Goal: Task Accomplishment & Management: Manage account settings

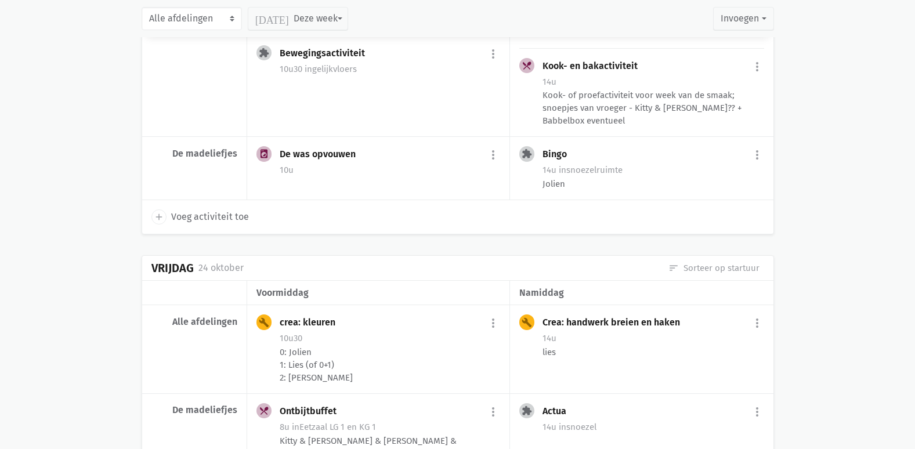
scroll to position [2872, 0]
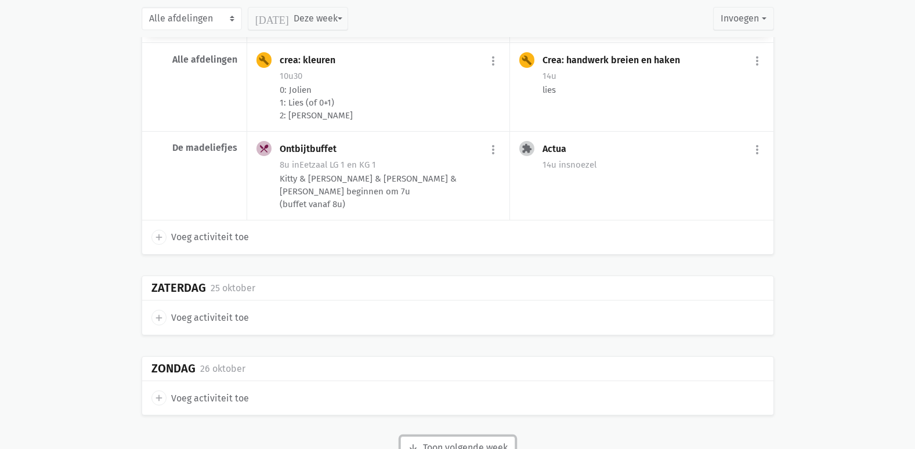
click at [503, 436] on button "arrow_downward Week wordt geladen Toon volgende week" at bounding box center [457, 447] width 115 height 23
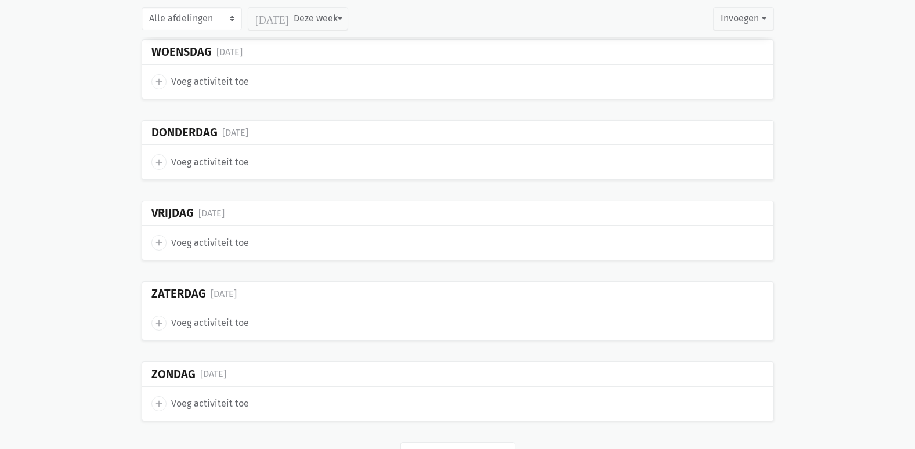
scroll to position [5452, 0]
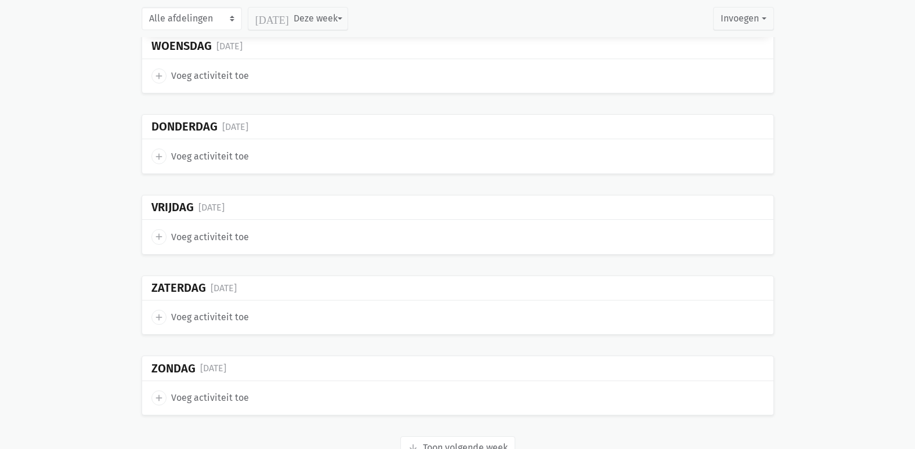
click at [443, 436] on button "arrow_downward Week wordt geladen Toon volgende week" at bounding box center [457, 447] width 115 height 23
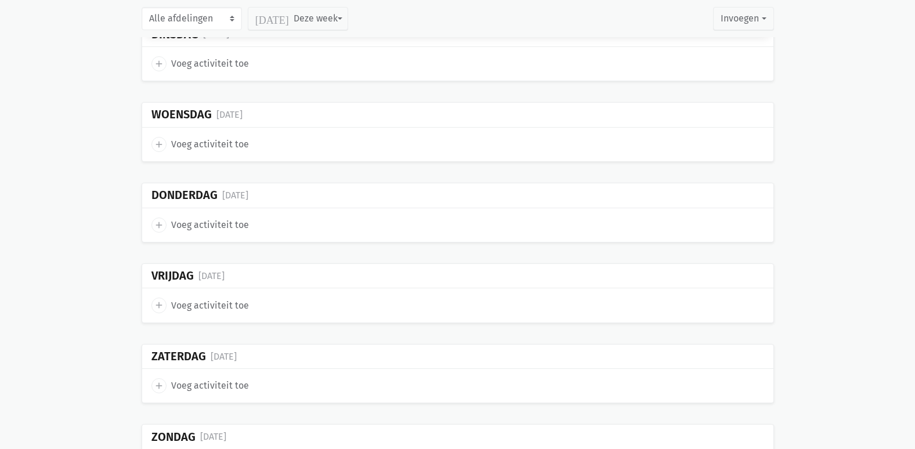
scroll to position [7013, 0]
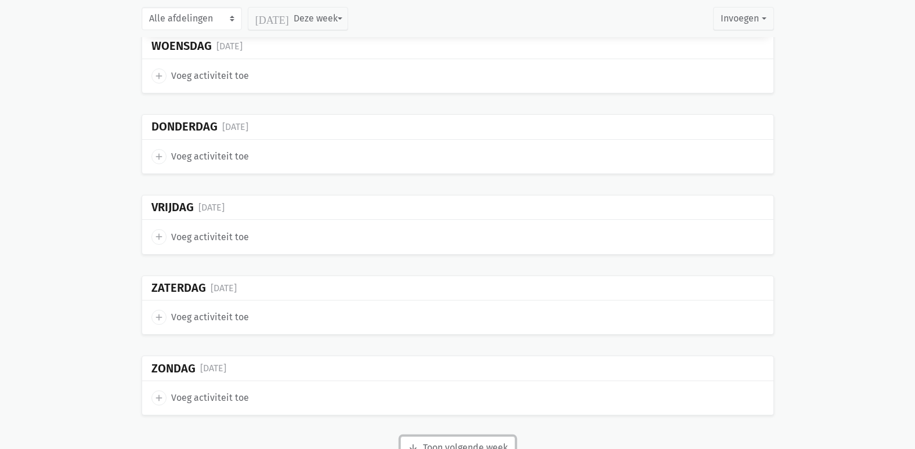
click at [452, 436] on button "arrow_downward Week wordt geladen Toon volgende week" at bounding box center [457, 447] width 115 height 23
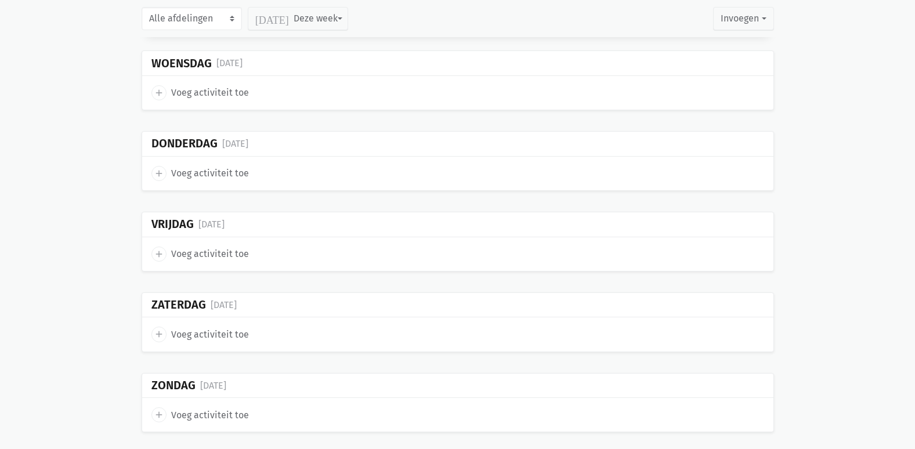
scroll to position [8622, 0]
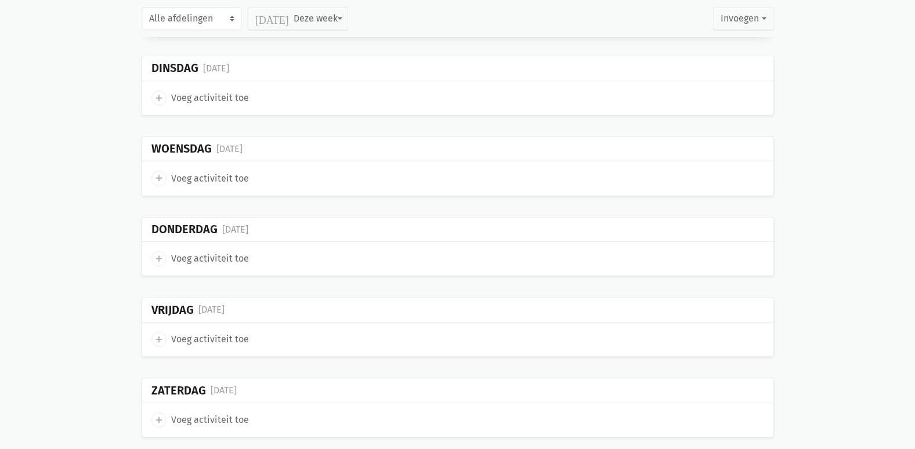
scroll to position [10233, 0]
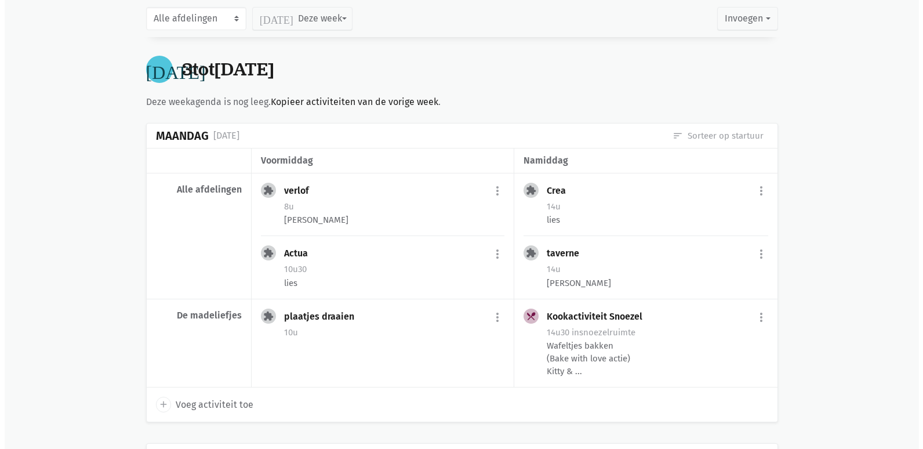
scroll to position [5184, 0]
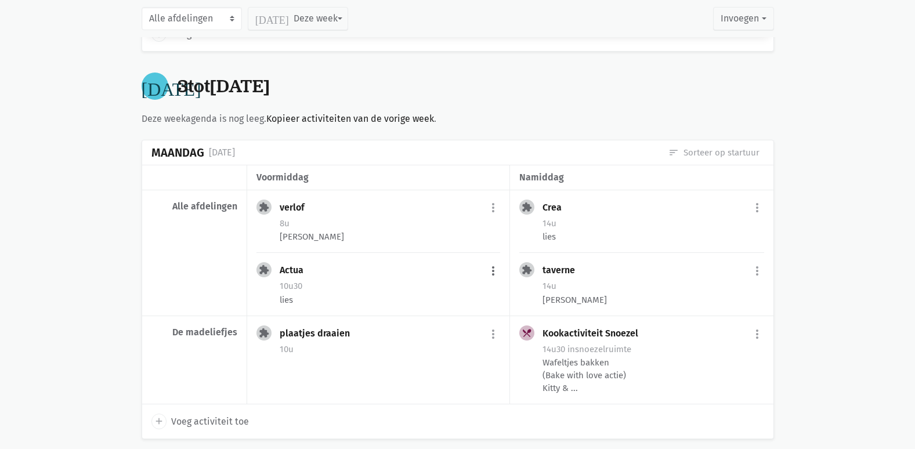
click at [497, 260] on button "more_vert" at bounding box center [493, 271] width 14 height 22
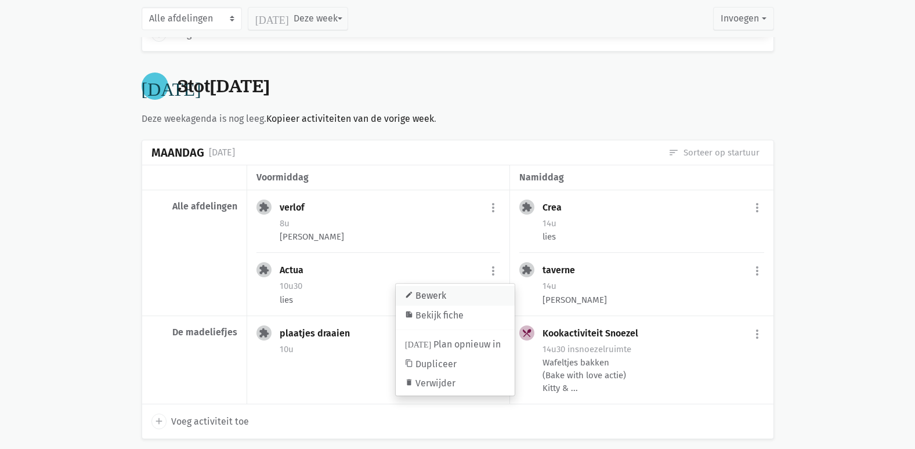
click at [473, 286] on link "edit Bewerk" at bounding box center [455, 296] width 119 height 20
select select "10:30"
select select "11:30"
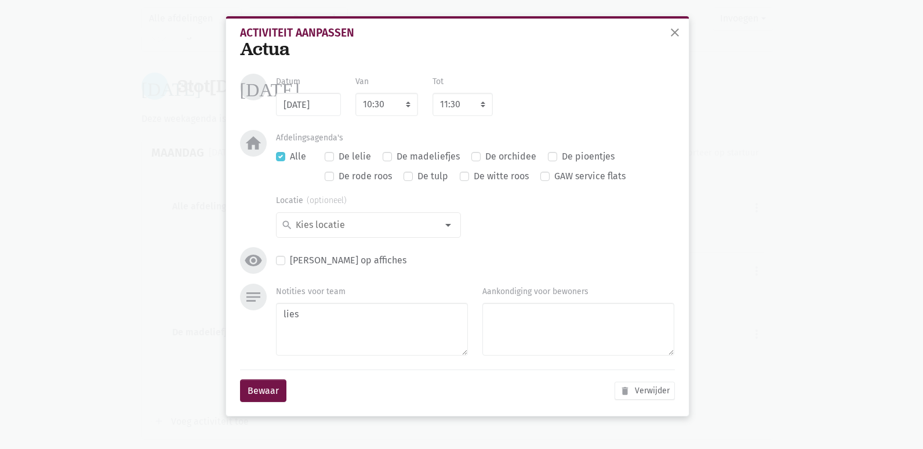
click at [290, 157] on label "Alle" at bounding box center [298, 156] width 16 height 15
click at [284, 157] on input "Alle" at bounding box center [280, 155] width 9 height 12
checkbox input "false"
click at [441, 220] on div at bounding box center [448, 224] width 23 height 23
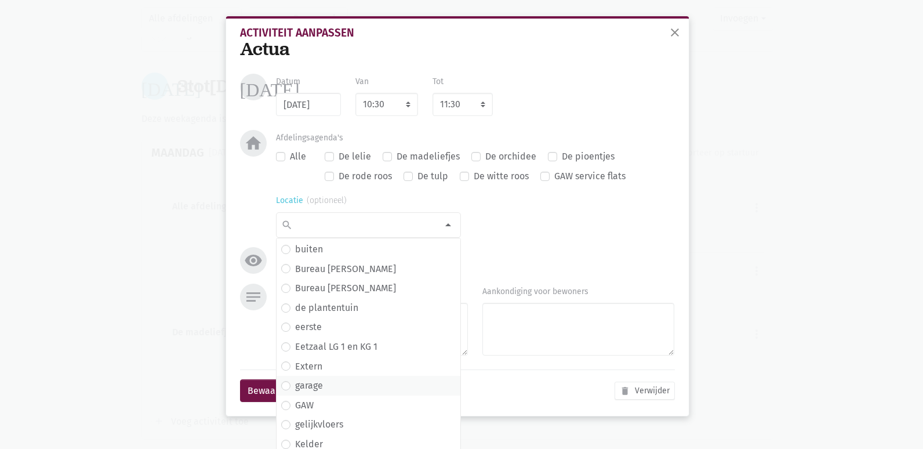
scroll to position [58, 0]
click at [331, 310] on span "eerste" at bounding box center [368, 306] width 175 height 15
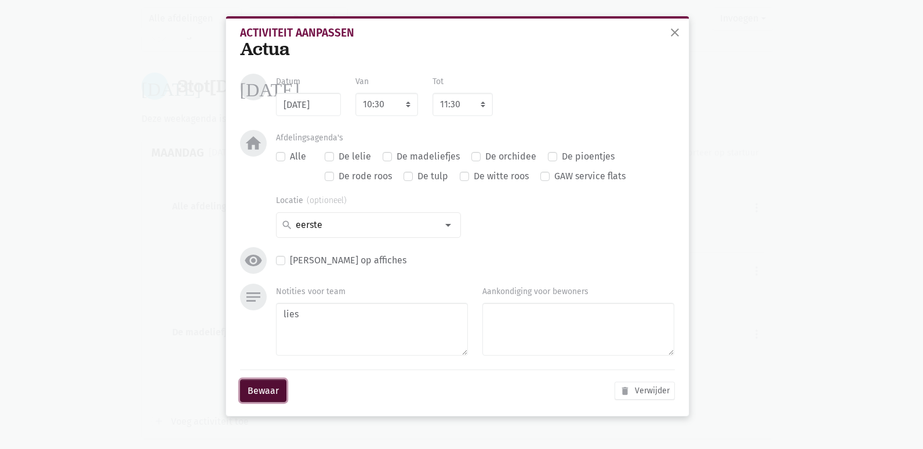
click at [265, 388] on button "Bewaar" at bounding box center [263, 390] width 46 height 23
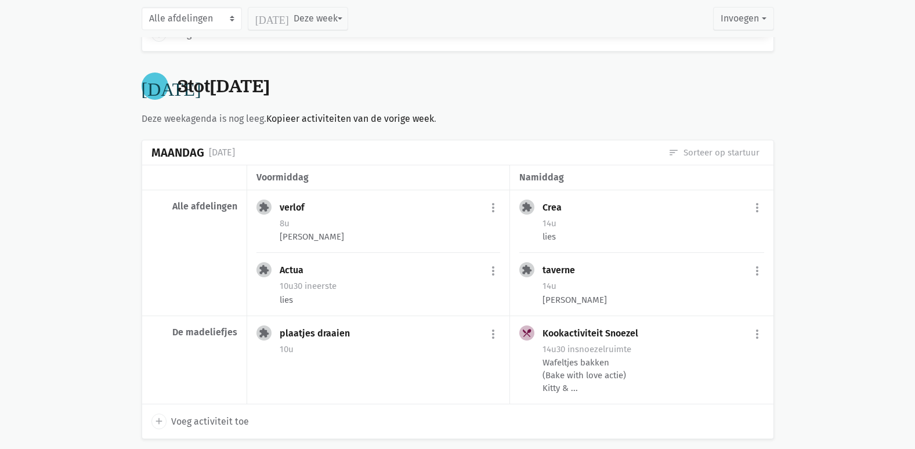
click at [209, 414] on span "Voeg activiteit toe" at bounding box center [210, 421] width 78 height 15
select select "14:00"
select select "15:00"
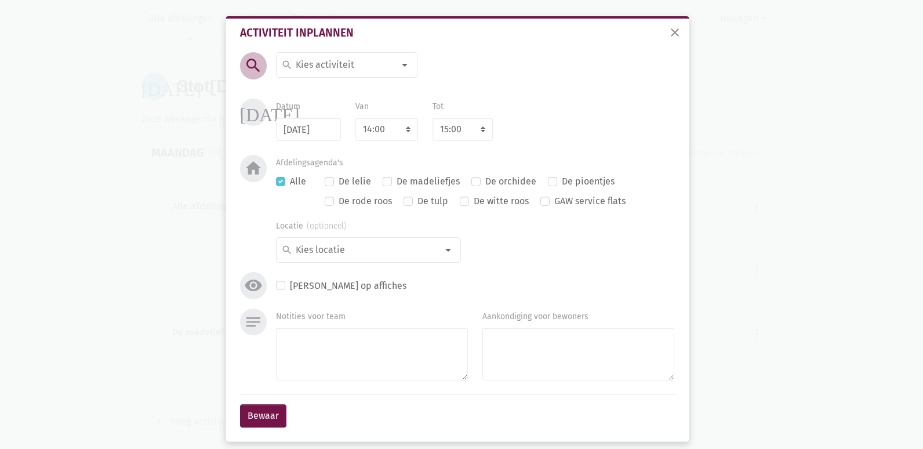
click at [332, 63] on input at bounding box center [344, 64] width 100 height 15
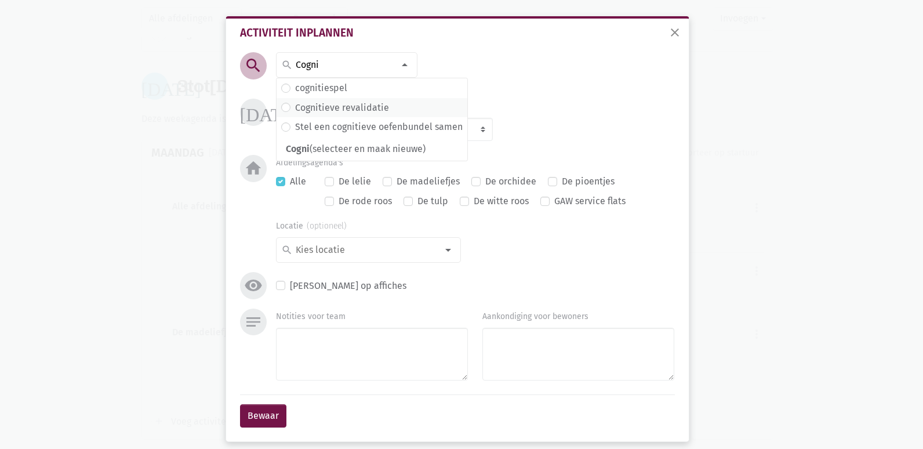
type input "Cogni"
click at [347, 106] on label "Cognitieve revalidatie" at bounding box center [342, 107] width 94 height 15
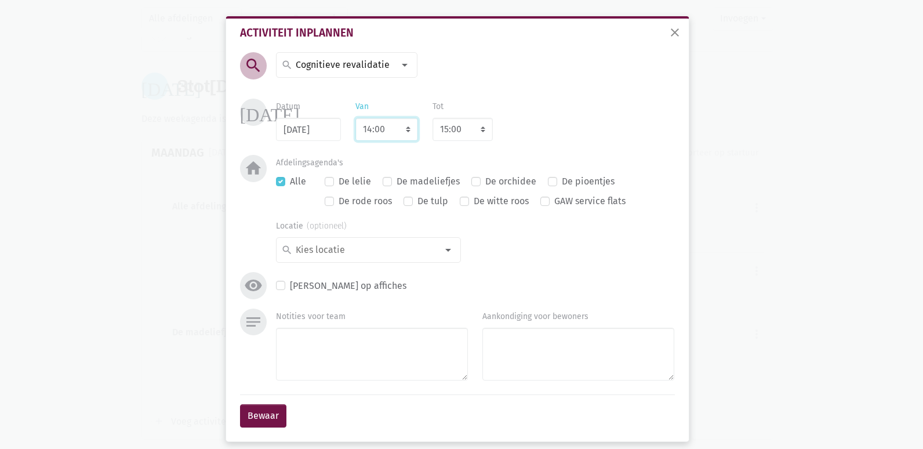
click at [386, 124] on select "7:00 7:15 7:30 7:45 8:00 8:15 8:30 8:45 9:00 9:15 9:30 9:45 10:00 10:15 10:30 1…" at bounding box center [387, 129] width 63 height 23
select select "10:30"
click at [356, 118] on select "7:00 7:15 7:30 7:45 8:00 8:15 8:30 8:45 9:00 9:15 9:30 9:45 10:00 10:15 10:30 1…" at bounding box center [387, 129] width 63 height 23
select select "11:30"
click at [290, 181] on label "Alle" at bounding box center [298, 181] width 16 height 15
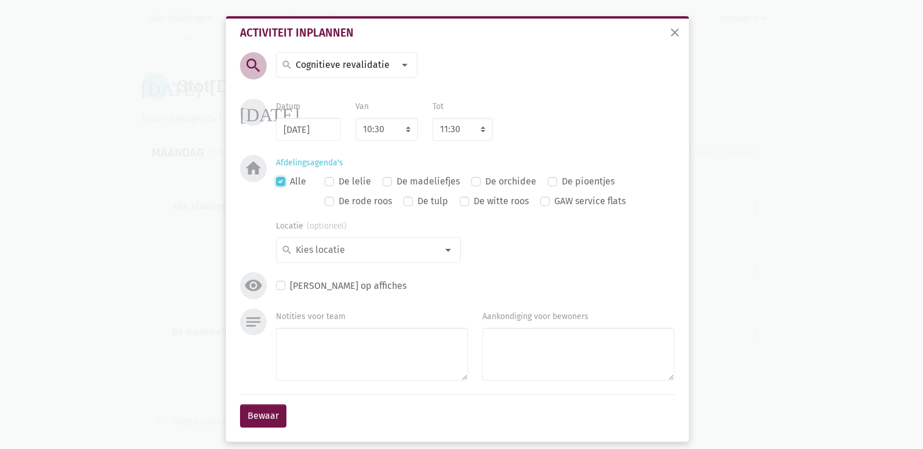
click at [277, 181] on input "Alle" at bounding box center [280, 180] width 9 height 12
checkbox input "false"
click at [442, 245] on div at bounding box center [448, 249] width 23 height 23
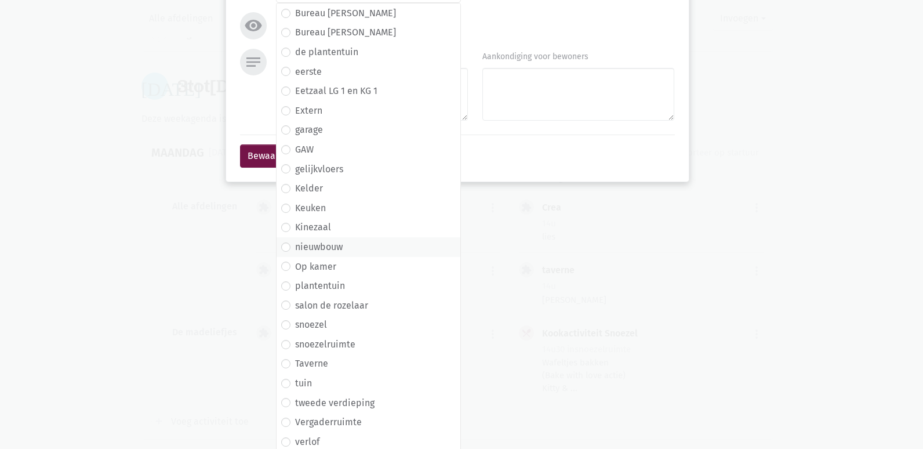
scroll to position [263, 0]
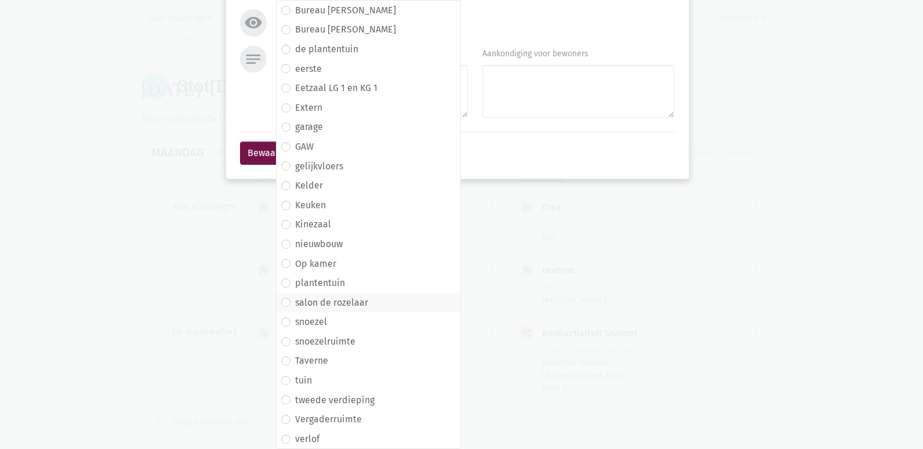
click at [350, 303] on label "salon de rozelaar" at bounding box center [331, 302] width 73 height 15
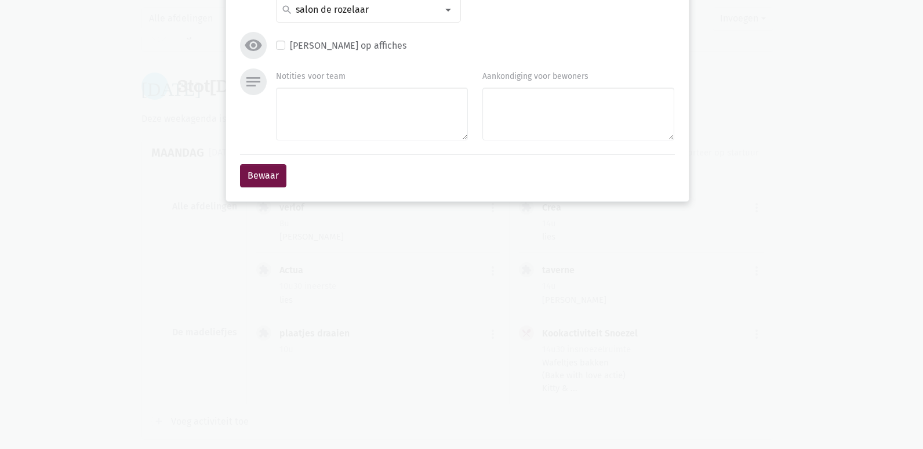
scroll to position [9, 0]
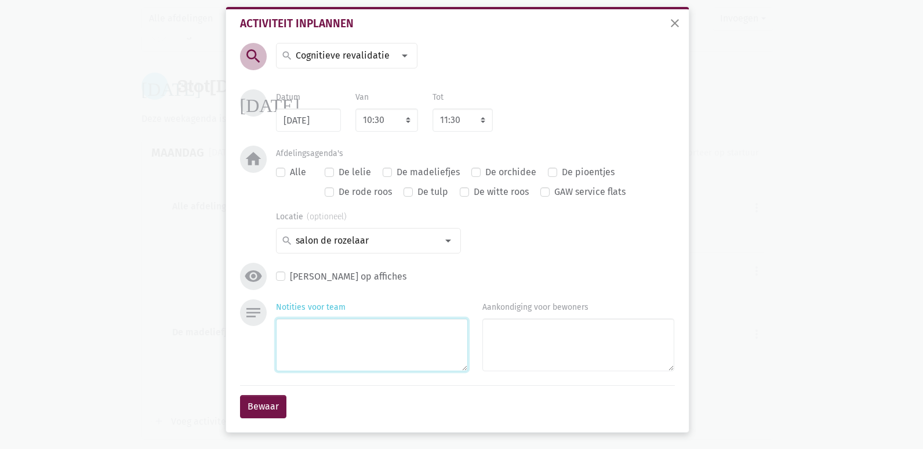
click at [300, 338] on textarea "Notities voor team" at bounding box center [372, 344] width 192 height 53
type textarea "Inez"
click at [262, 420] on div "Bewaar" at bounding box center [457, 406] width 435 height 42
click at [263, 409] on button "Bewaar" at bounding box center [263, 406] width 46 height 23
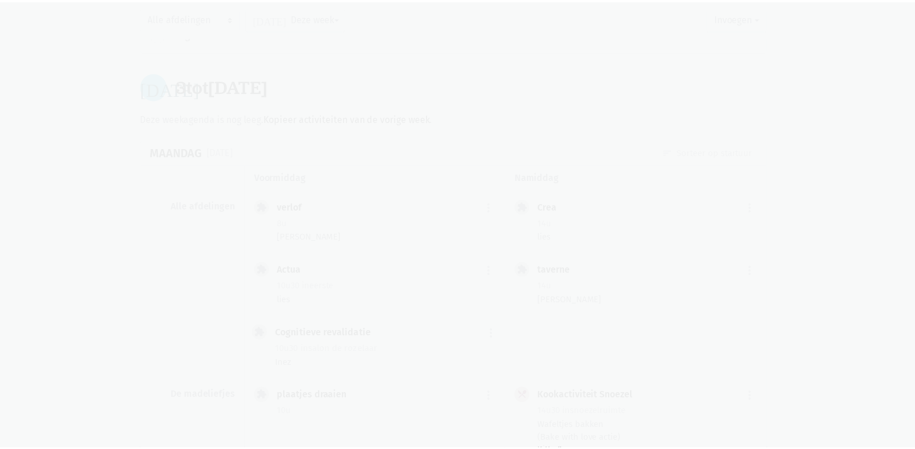
scroll to position [5215, 0]
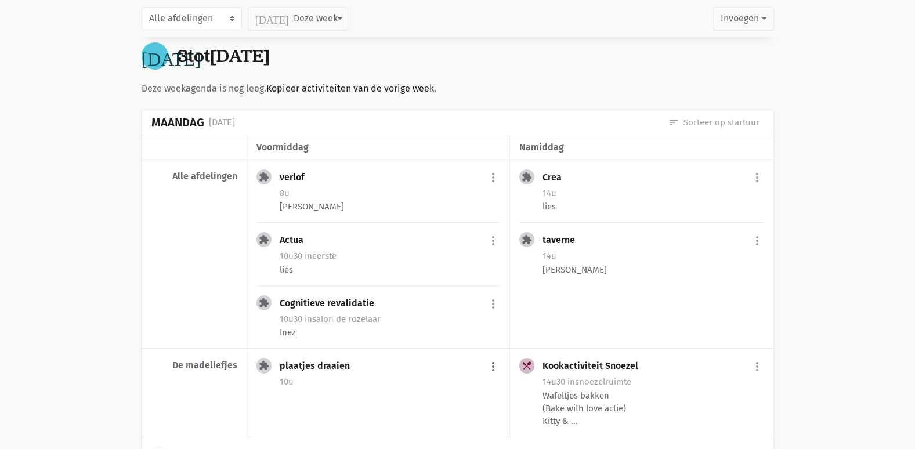
click at [486, 358] on div "plaatjes draaien more_vert edit Bewerk [PERSON_NAME] fiche [DATE] Plan opnieuw …" at bounding box center [390, 367] width 220 height 19
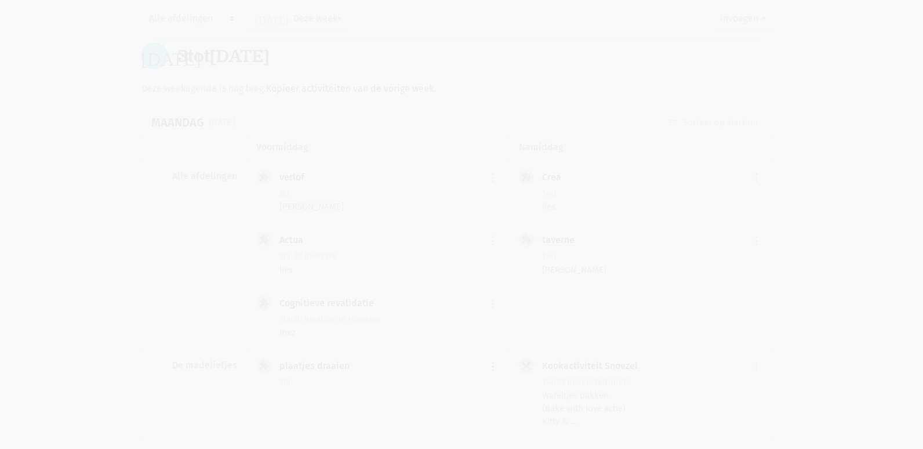
click at [497, 325] on div at bounding box center [461, 224] width 923 height 449
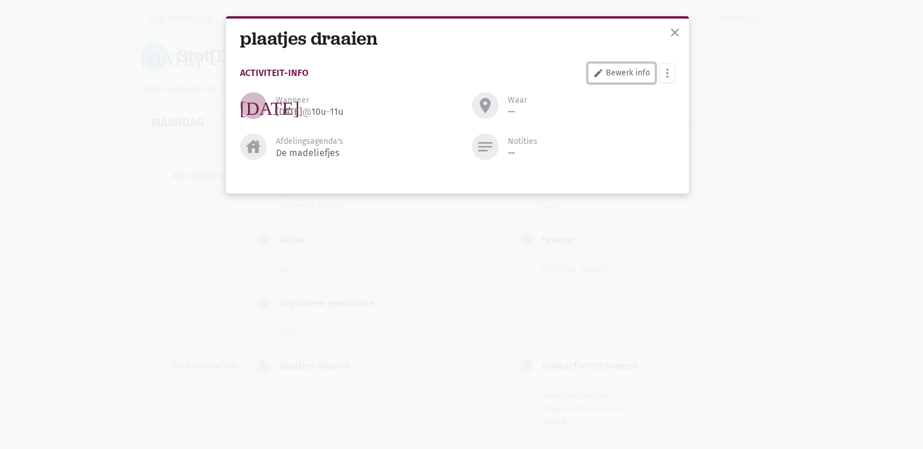
click at [644, 72] on link "edit Bewerk info" at bounding box center [621, 73] width 67 height 20
select select "10:00"
select select "11:00"
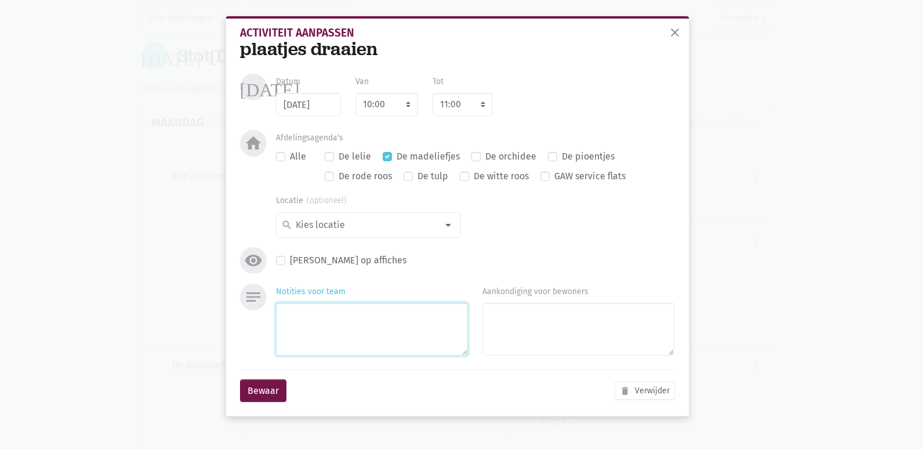
click at [293, 336] on textarea "Notities voor team" at bounding box center [372, 329] width 192 height 53
type textarea "[PERSON_NAME]"
click at [249, 396] on button "Bewaar" at bounding box center [263, 390] width 46 height 23
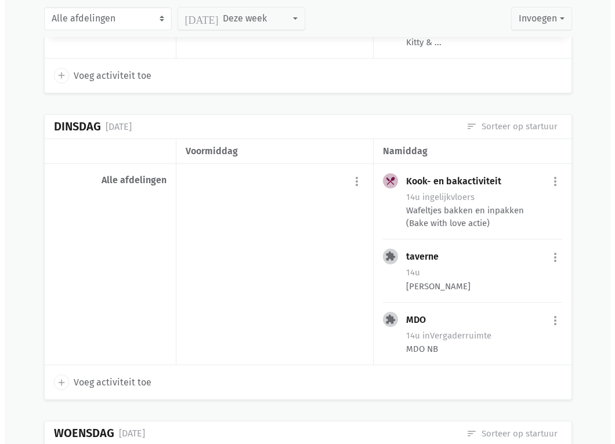
scroll to position [5623, 0]
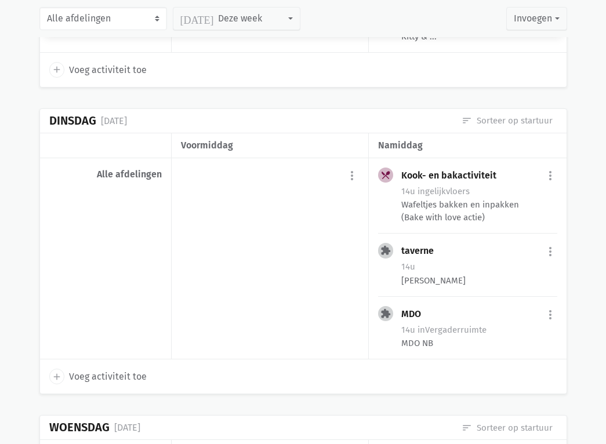
click at [111, 369] on span "Voeg activiteit toe" at bounding box center [108, 376] width 78 height 15
select select "14:00"
select select "15:00"
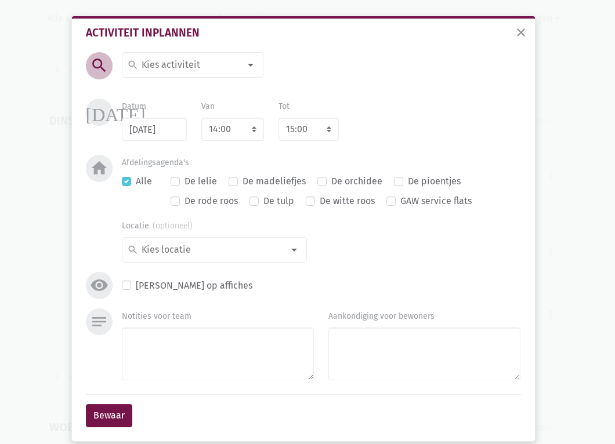
click at [187, 70] on input at bounding box center [190, 64] width 100 height 15
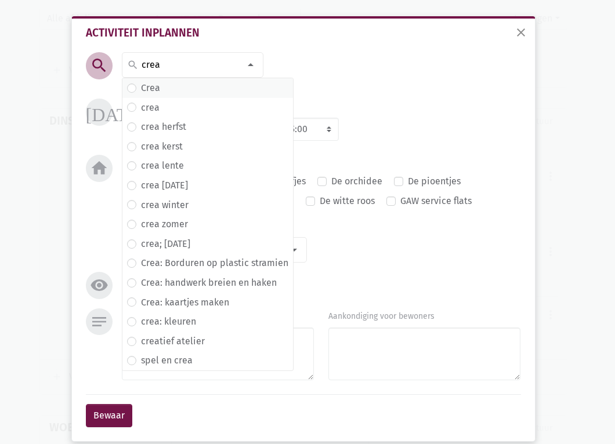
type input "crea"
click at [169, 86] on span "Crea" at bounding box center [207, 88] width 161 height 15
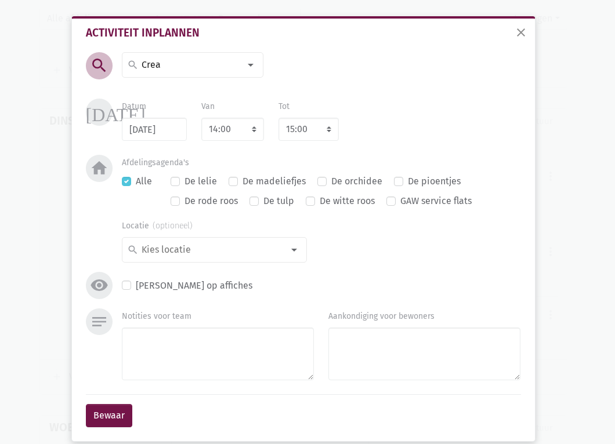
click at [242, 184] on label "De madeliefjes" at bounding box center [273, 181] width 63 height 15
click at [231, 184] on input "De madeliefjes" at bounding box center [233, 180] width 9 height 12
checkbox input "true"
checkbox input "false"
click at [229, 136] on select "7:00 7:15 7:30 7:45 8:00 8:15 8:30 8:45 9:00 9:15 9:30 9:45 10:00 10:15 10:30 1…" at bounding box center [232, 129] width 63 height 23
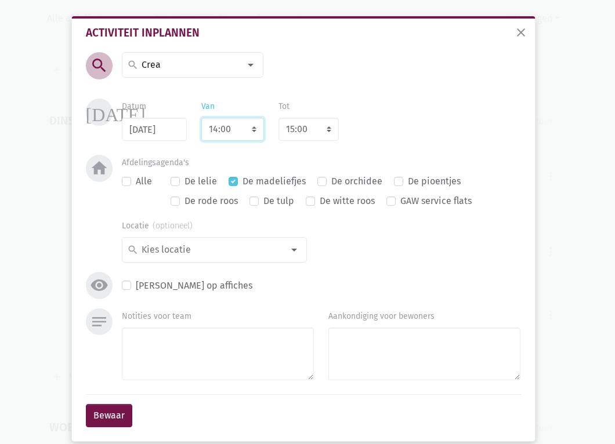
select select "10:00"
click at [201, 118] on select "7:00 7:15 7:30 7:45 8:00 8:15 8:30 8:45 9:00 9:15 9:30 9:45 10:00 10:15 10:30 1…" at bounding box center [232, 129] width 63 height 23
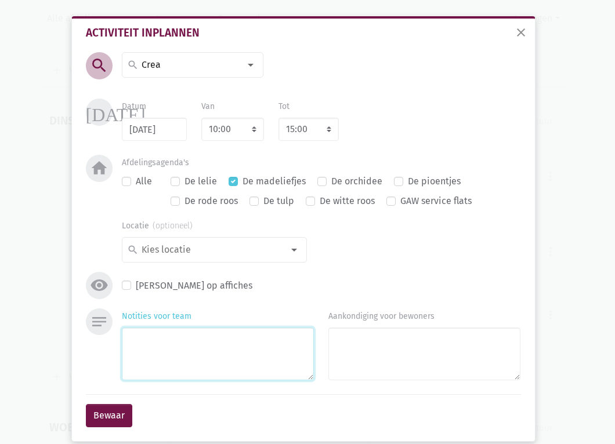
click at [181, 362] on textarea "Notities voor team" at bounding box center [218, 354] width 192 height 53
select select "11:00"
type textarea "[PERSON_NAME]"
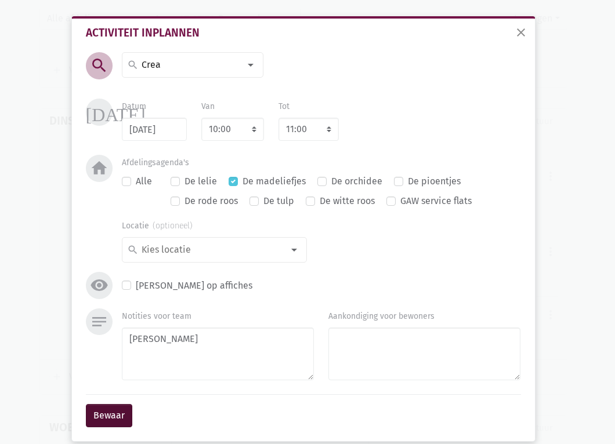
click at [120, 409] on div "Bewaar" at bounding box center [303, 415] width 435 height 42
click at [142, 410] on div "Bewaar" at bounding box center [303, 415] width 435 height 42
click at [126, 412] on button "Bewaar" at bounding box center [109, 415] width 46 height 23
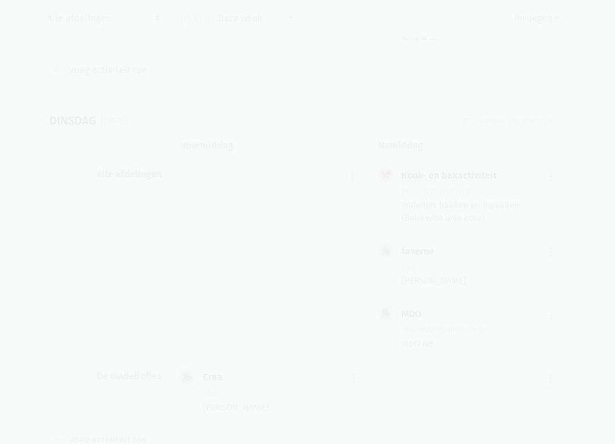
scroll to position [5630, 0]
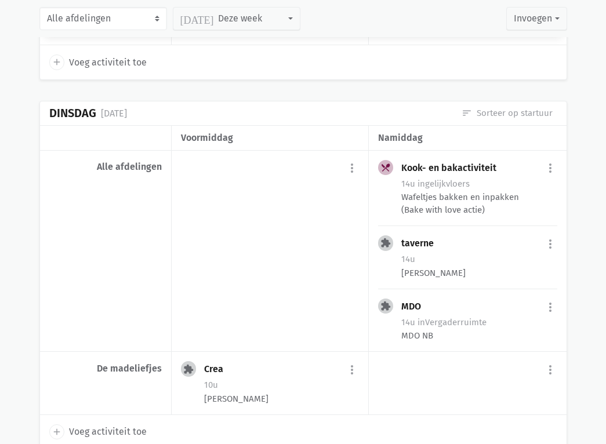
click at [92, 425] on span "Voeg activiteit toe" at bounding box center [108, 432] width 78 height 15
select select "14:00"
select select "15:00"
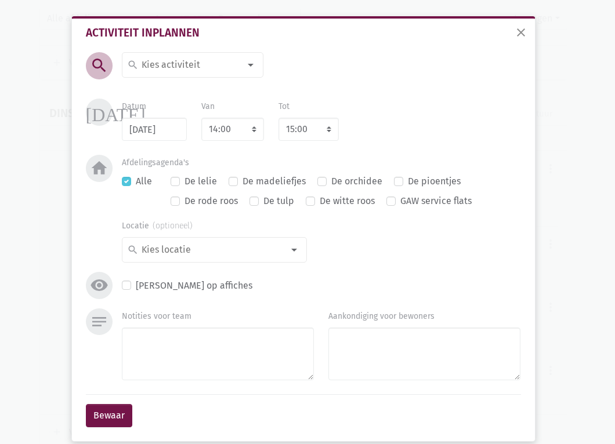
click at [198, 70] on input at bounding box center [190, 64] width 100 height 15
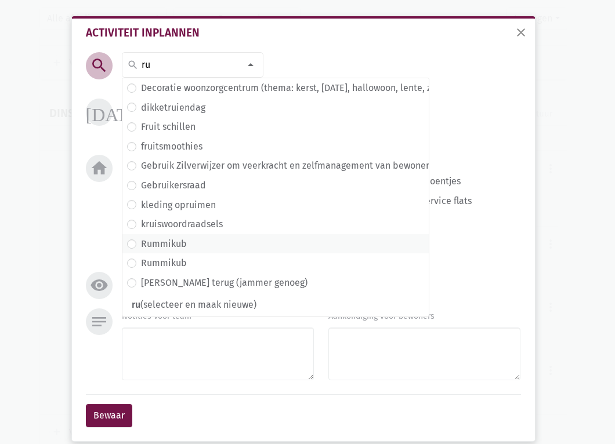
type input "ru"
click at [186, 246] on span "Rummikub" at bounding box center [309, 244] width 364 height 15
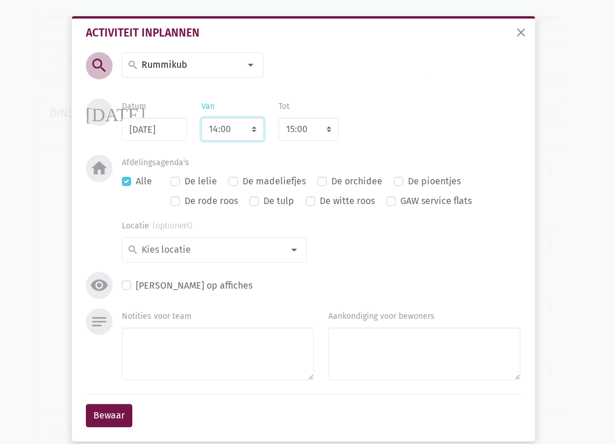
click at [220, 138] on select "7:00 7:15 7:30 7:45 8:00 8:15 8:30 8:45 9:00 9:15 9:30 9:45 10:00 10:15 10:30 1…" at bounding box center [232, 129] width 63 height 23
select select "10:00"
click at [201, 118] on select "7:00 7:15 7:30 7:45 8:00 8:15 8:30 8:45 9:00 9:15 9:30 9:45 10:00 10:15 10:30 1…" at bounding box center [232, 129] width 63 height 23
select select "11:00"
click at [136, 179] on label "Alle" at bounding box center [144, 181] width 16 height 15
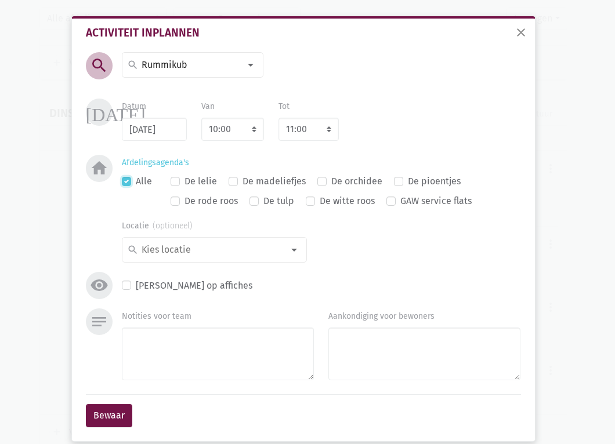
click at [122, 179] on input "Alle" at bounding box center [126, 180] width 9 height 12
checkbox input "false"
click at [297, 253] on div at bounding box center [293, 249] width 23 height 23
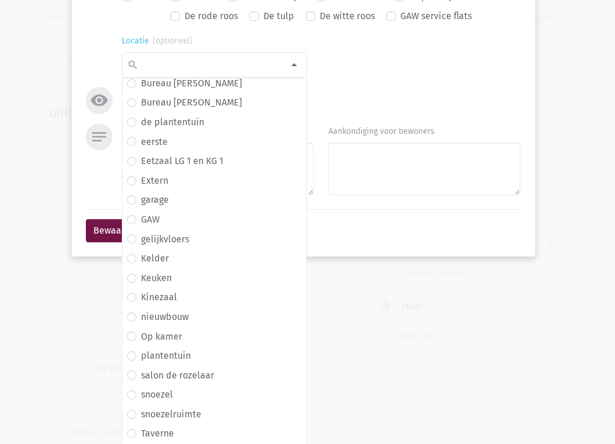
scroll to position [263, 0]
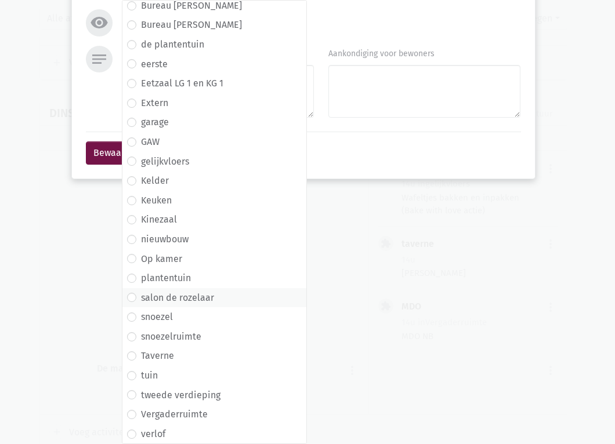
click at [190, 298] on label "salon de rozelaar" at bounding box center [177, 298] width 73 height 15
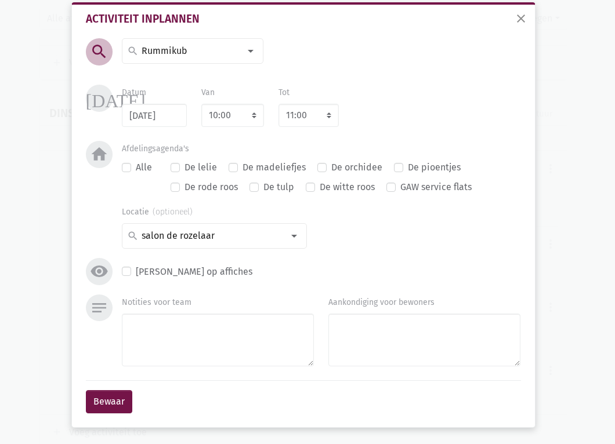
scroll to position [14, 0]
click at [155, 353] on textarea "Notities voor team" at bounding box center [218, 340] width 192 height 53
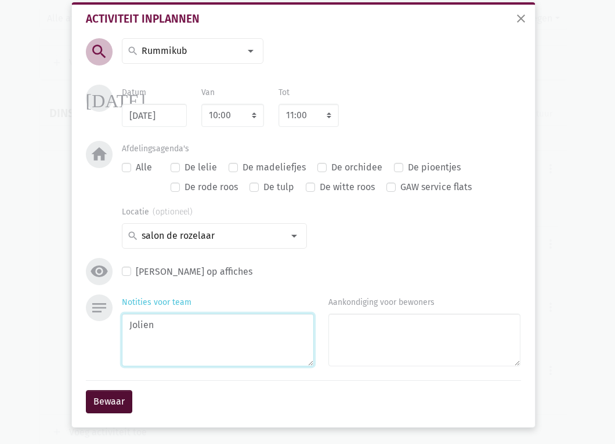
type textarea "Jolien"
click at [122, 396] on button "Bewaar" at bounding box center [109, 401] width 46 height 23
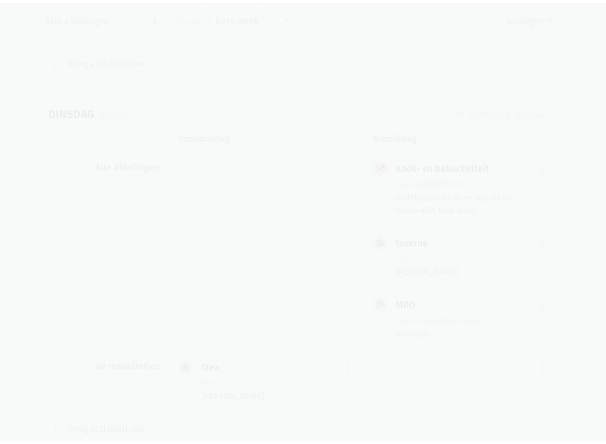
scroll to position [0, 0]
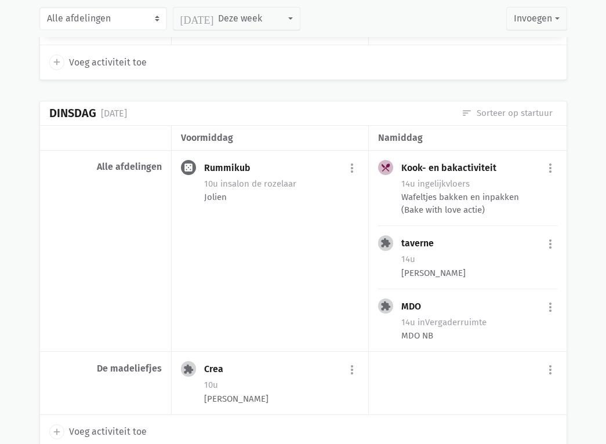
click at [116, 425] on span "Voeg activiteit toe" at bounding box center [108, 432] width 78 height 15
select select "14:00"
select select "15:00"
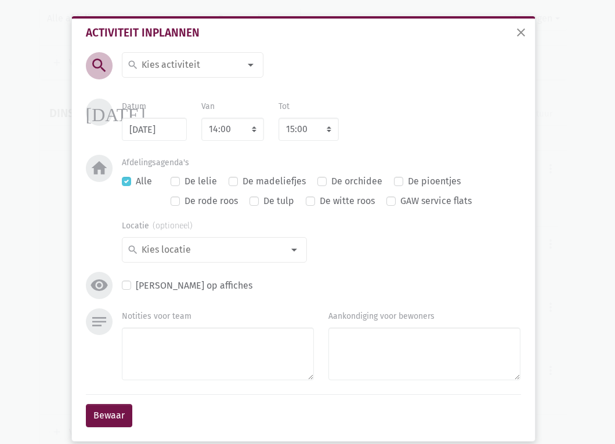
click at [200, 68] on input at bounding box center [190, 64] width 100 height 15
type input "heri"
click at [194, 90] on label "Herinneringsdozen" at bounding box center [180, 88] width 79 height 15
click at [242, 184] on label "De madeliefjes" at bounding box center [273, 181] width 63 height 15
click at [232, 184] on input "De madeliefjes" at bounding box center [233, 180] width 9 height 12
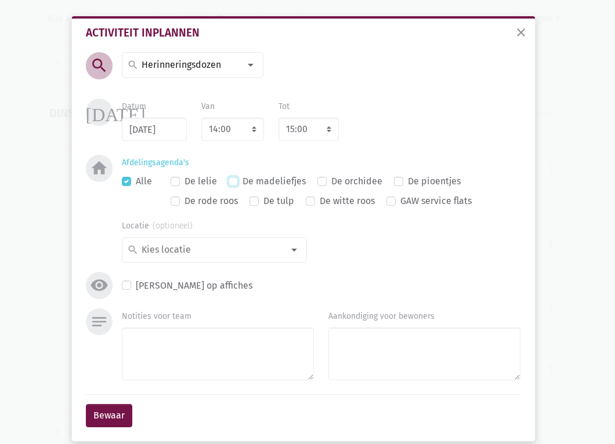
checkbox input "true"
checkbox input "false"
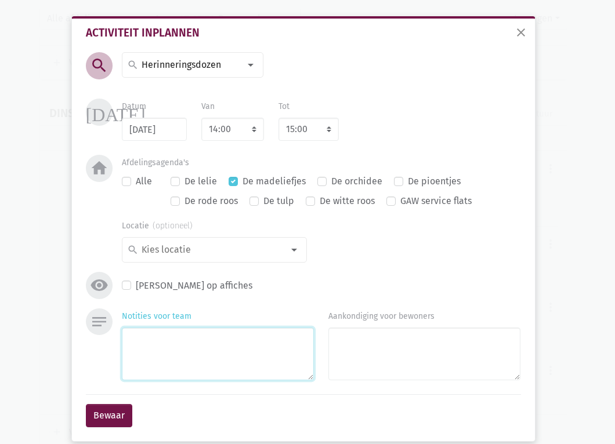
click at [190, 340] on textarea "Notities voor team" at bounding box center [218, 354] width 192 height 53
type textarea "Inez"
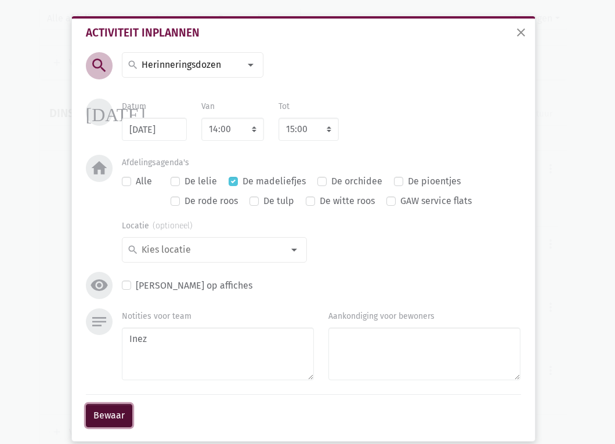
drag, startPoint x: 94, startPoint y: 419, endPoint x: 103, endPoint y: 406, distance: 15.4
click at [97, 416] on button "Bewaar" at bounding box center [109, 415] width 46 height 23
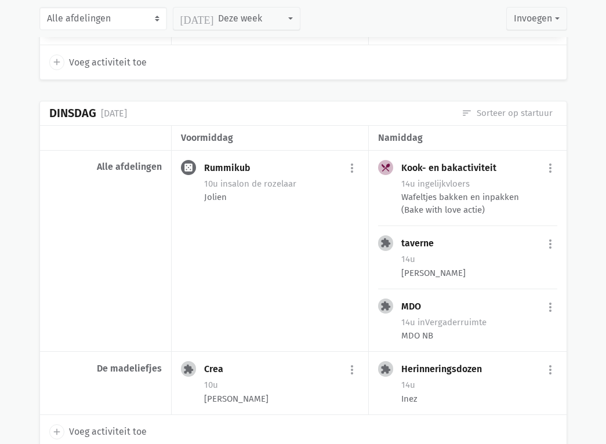
click at [116, 425] on span "Voeg activiteit toe" at bounding box center [108, 432] width 78 height 15
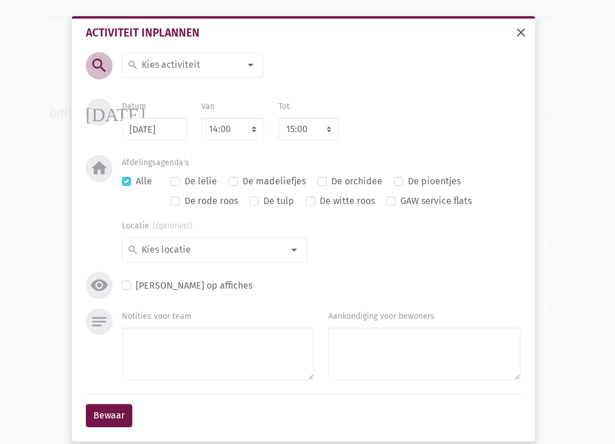
drag, startPoint x: 516, startPoint y: 27, endPoint x: 472, endPoint y: 114, distance: 97.5
click at [516, 27] on span "close" at bounding box center [521, 33] width 14 height 14
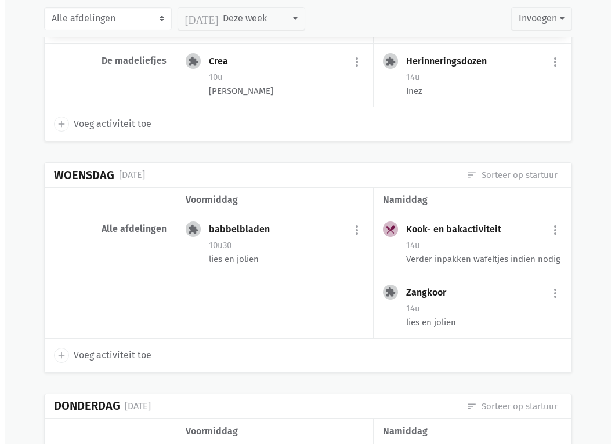
scroll to position [5978, 0]
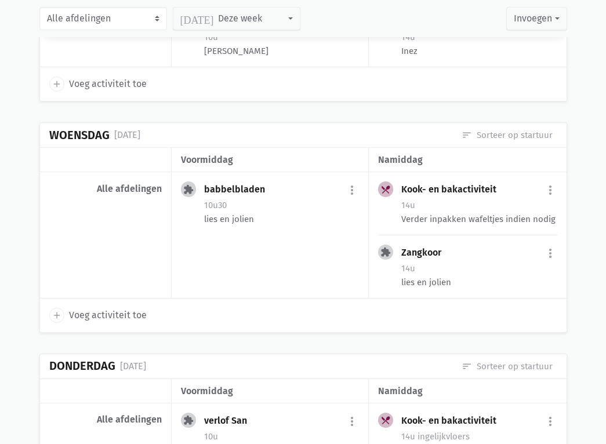
click at [103, 308] on span "Voeg activiteit toe" at bounding box center [108, 315] width 78 height 15
type input "[DATE]"
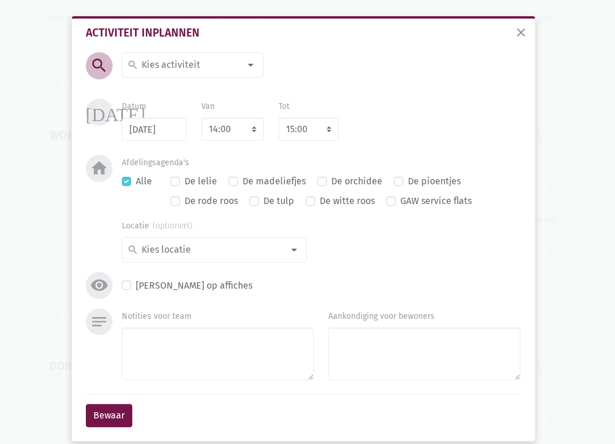
click at [182, 66] on input at bounding box center [190, 64] width 100 height 15
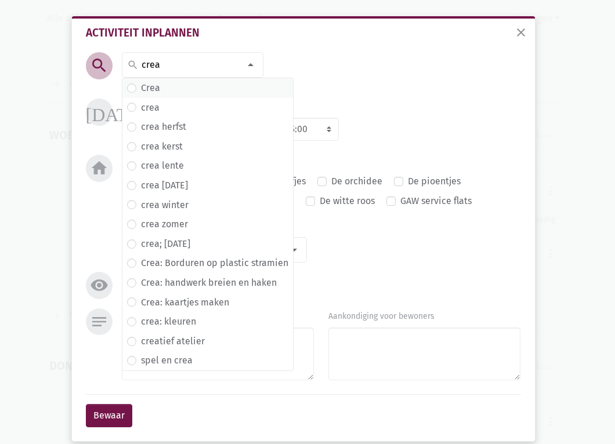
type input "crea"
click at [179, 87] on span "Crea" at bounding box center [207, 88] width 161 height 15
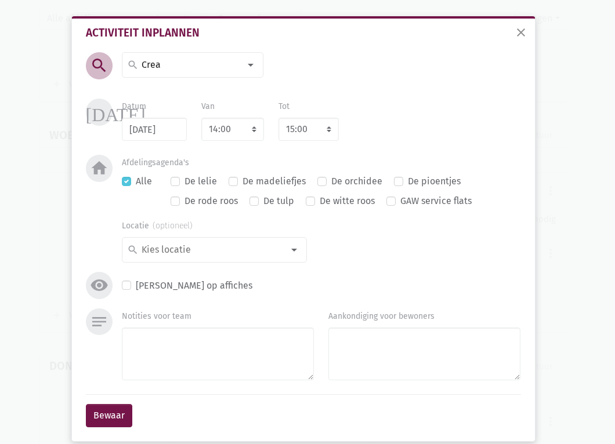
click at [222, 146] on div "[DATE] Datum [DATE] Van 7:00 7:15 7:30 7:45 8:00 8:15 8:30 8:45 9:00 9:15 9:30 …" at bounding box center [303, 127] width 441 height 56
click at [220, 140] on select "7:00 7:15 7:30 7:45 8:00 8:15 8:30 8:45 9:00 9:15 9:30 9:45 10:00 10:15 10:30 1…" at bounding box center [232, 129] width 63 height 23
select select "10:00"
click at [201, 118] on select "7:00 7:15 7:30 7:45 8:00 8:15 8:30 8:45 9:00 9:15 9:30 9:45 10:00 10:15 10:30 1…" at bounding box center [232, 129] width 63 height 23
click at [234, 181] on div "De madeliefjes" at bounding box center [267, 181] width 77 height 15
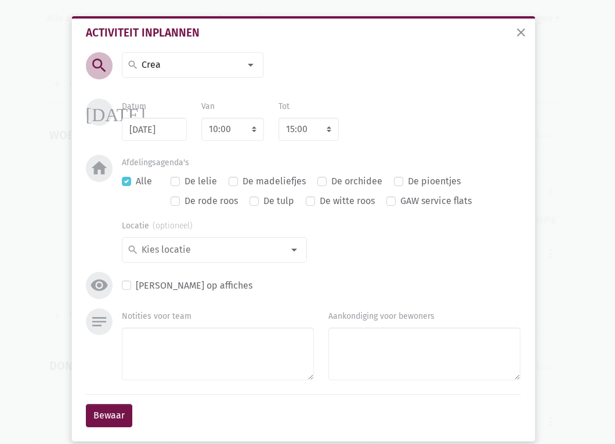
select select "11:00"
click at [242, 186] on label "De madeliefjes" at bounding box center [273, 181] width 63 height 15
click at [229, 186] on input "De madeliefjes" at bounding box center [233, 180] width 9 height 12
checkbox input "true"
checkbox input "false"
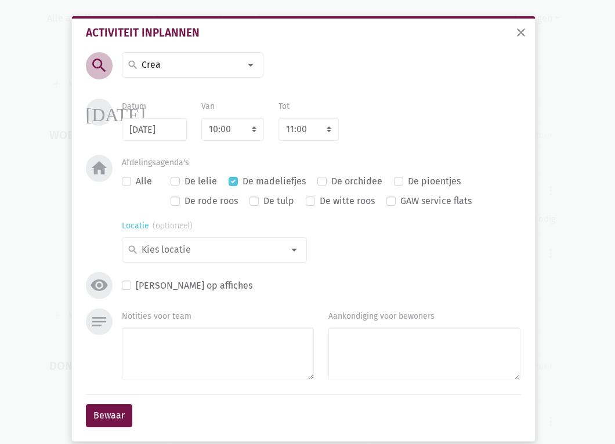
click at [271, 257] on input at bounding box center [211, 249] width 143 height 15
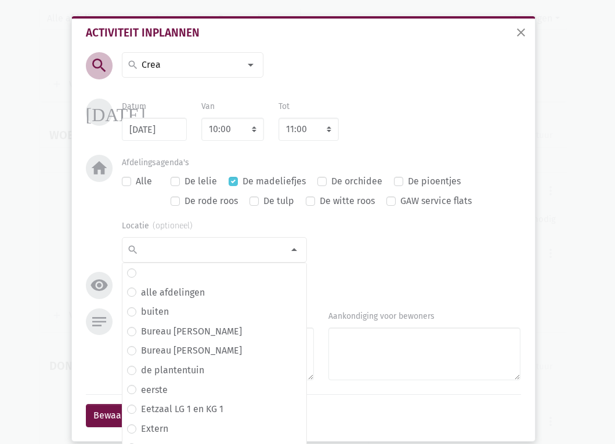
click at [339, 270] on div "search search [DATE] 2de handswinkel [GEOGRAPHIC_DATA] administratie adventkran…" at bounding box center [303, 180] width 441 height 256
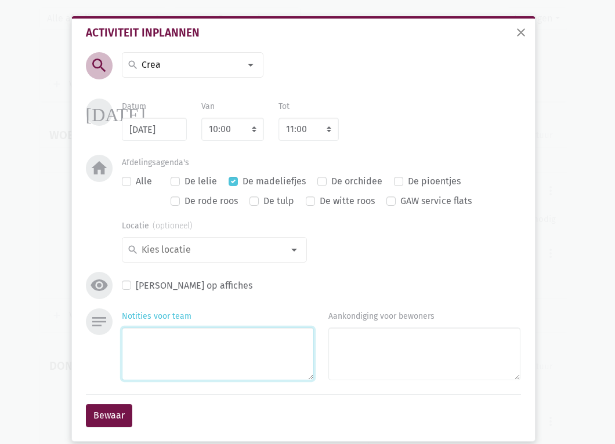
click at [209, 339] on textarea "Notities voor team" at bounding box center [218, 354] width 192 height 53
type textarea "[PERSON_NAME]"
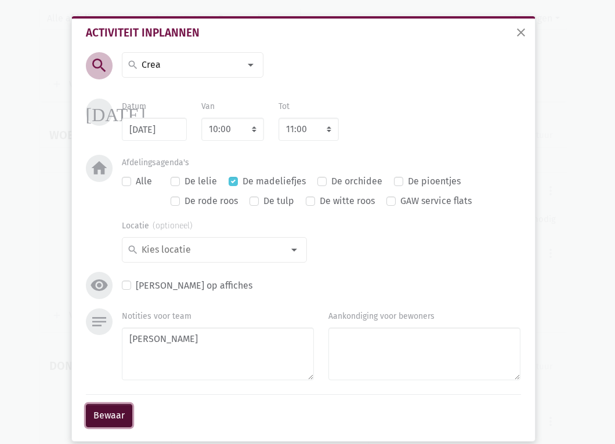
click at [93, 415] on button "Bewaar" at bounding box center [109, 415] width 46 height 23
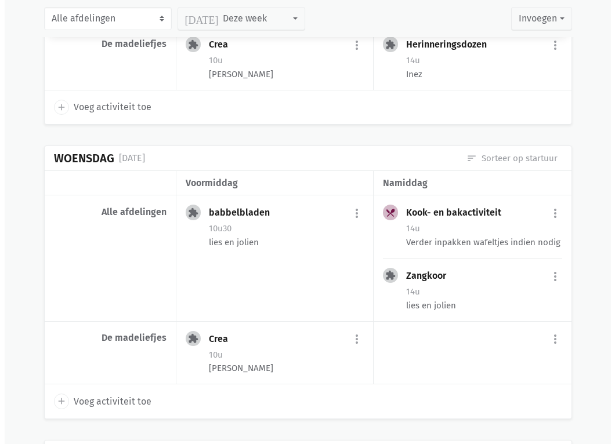
scroll to position [6020, 0]
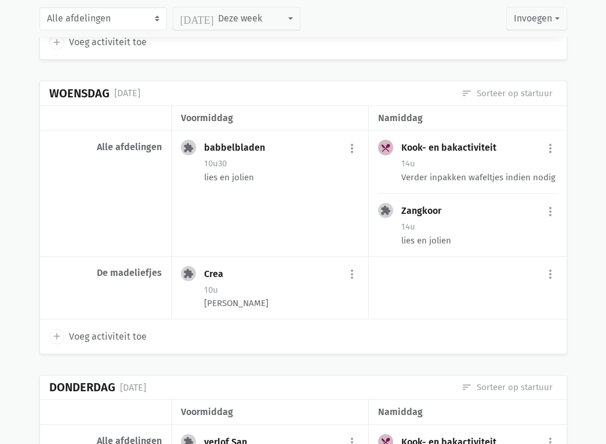
drag, startPoint x: 112, startPoint y: 316, endPoint x: 120, endPoint y: 296, distance: 21.3
click at [112, 329] on span "Voeg activiteit toe" at bounding box center [108, 336] width 78 height 15
select select "14:00"
select select "15:00"
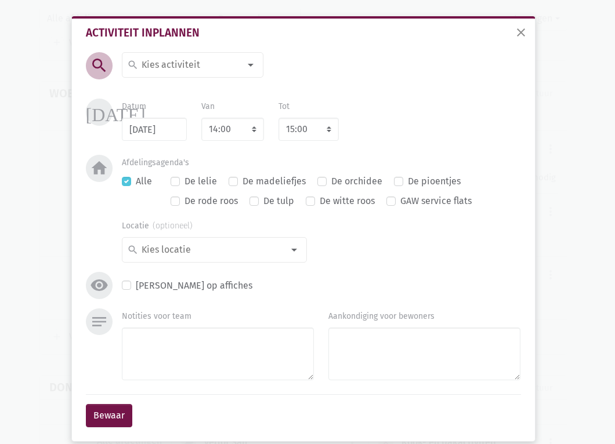
click at [193, 65] on input at bounding box center [190, 64] width 100 height 15
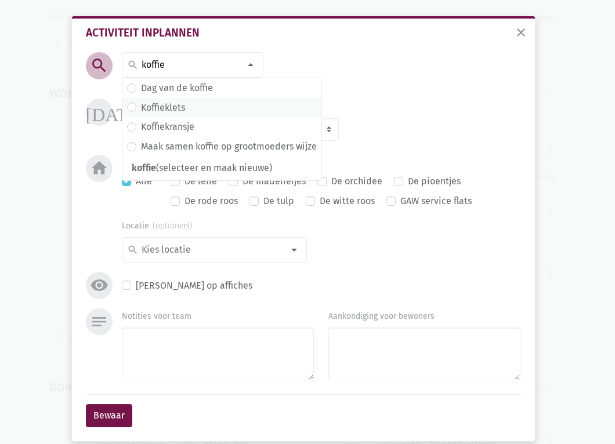
type input "koffie"
click at [171, 107] on label "Koffieklets" at bounding box center [163, 107] width 44 height 15
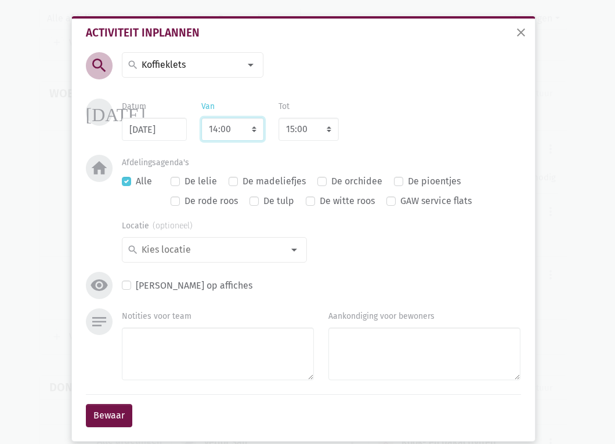
click at [238, 129] on select "7:00 7:15 7:30 7:45 8:00 8:15 8:30 8:45 9:00 9:15 9:30 9:45 10:00 10:15 10:30 1…" at bounding box center [232, 129] width 63 height 23
select select "10:00"
click at [201, 118] on select "7:00 7:15 7:30 7:45 8:00 8:15 8:30 8:45 9:00 9:15 9:30 9:45 10:00 10:15 10:30 1…" at bounding box center [232, 129] width 63 height 23
select select "11:00"
click at [289, 246] on div at bounding box center [293, 249] width 23 height 23
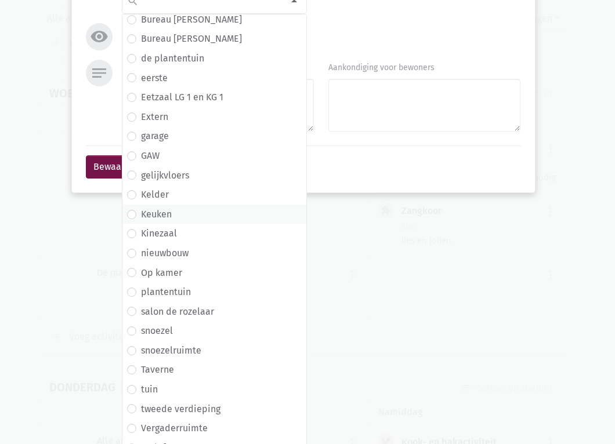
scroll to position [263, 0]
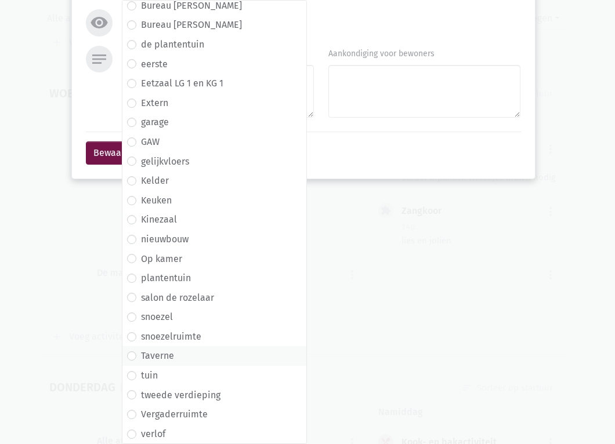
click at [190, 353] on span "Taverne" at bounding box center [214, 356] width 175 height 15
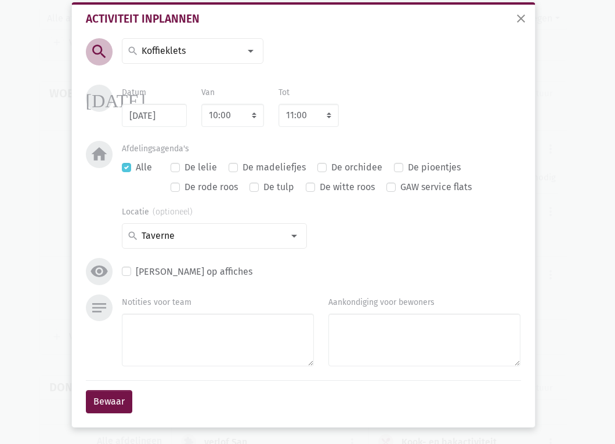
scroll to position [14, 0]
click at [175, 343] on textarea "Notities voor team" at bounding box center [218, 340] width 192 height 53
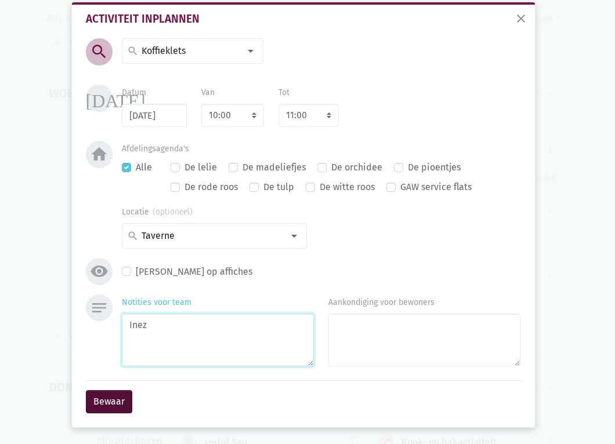
type textarea "Inez"
click at [122, 406] on button "Bewaar" at bounding box center [109, 401] width 46 height 23
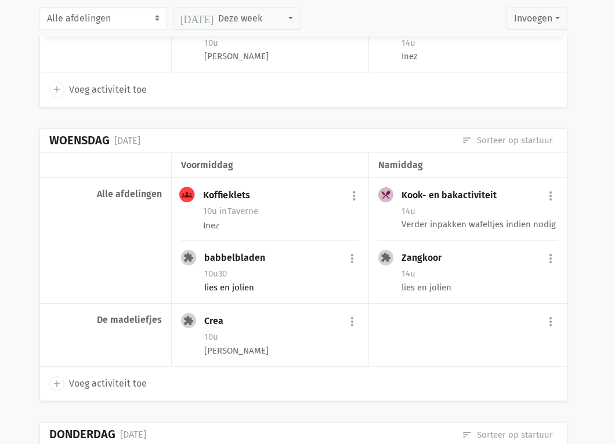
scroll to position [5962, 0]
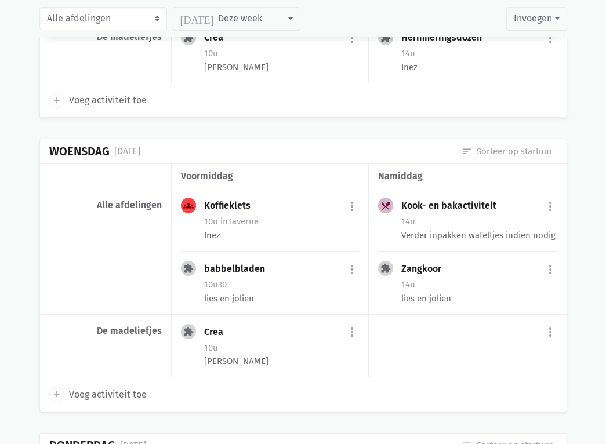
click at [88, 387] on span "Voeg activiteit toe" at bounding box center [108, 394] width 78 height 15
select select "14:00"
select select "15:00"
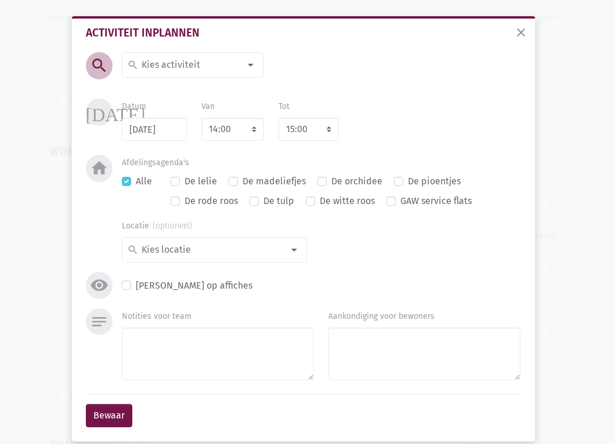
click at [182, 67] on input at bounding box center [190, 64] width 100 height 15
type input "gangre"
click at [174, 82] on label "Gangrevalidatie" at bounding box center [175, 88] width 68 height 15
click at [242, 185] on label "De madeliefjes" at bounding box center [273, 181] width 63 height 15
click at [229, 185] on input "De madeliefjes" at bounding box center [233, 180] width 9 height 12
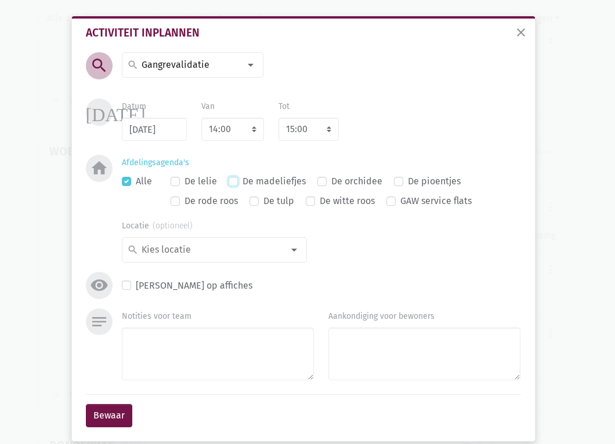
checkbox input "true"
checkbox input "false"
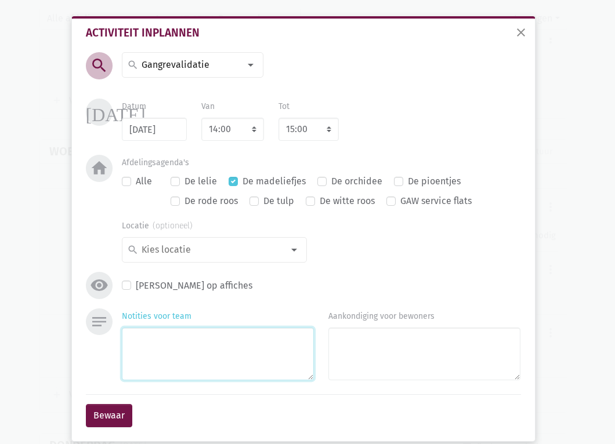
click at [244, 335] on textarea "Notities voor team" at bounding box center [218, 354] width 192 height 53
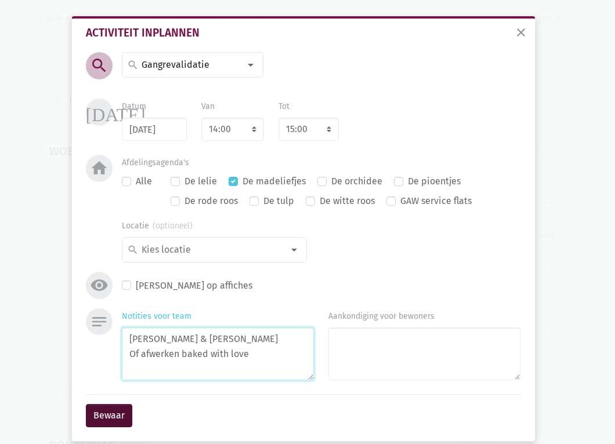
type textarea "[PERSON_NAME] & [PERSON_NAME] Of afwerken baked with love"
click at [85, 412] on div "Activiteit inplannen search search [DATE] 2de handswinkel [GEOGRAPHIC_DATA] adm…" at bounding box center [304, 228] width 454 height 418
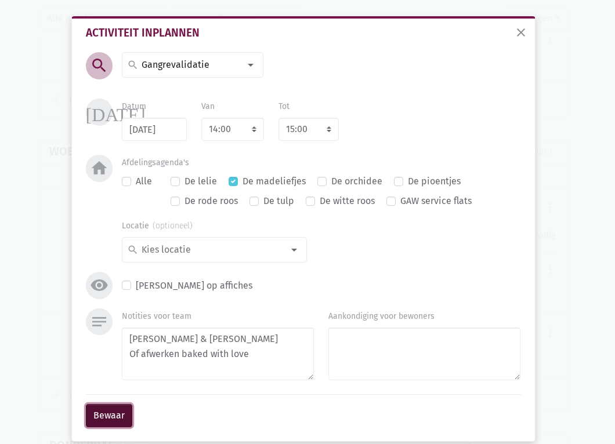
click at [94, 412] on button "Bewaar" at bounding box center [109, 415] width 46 height 23
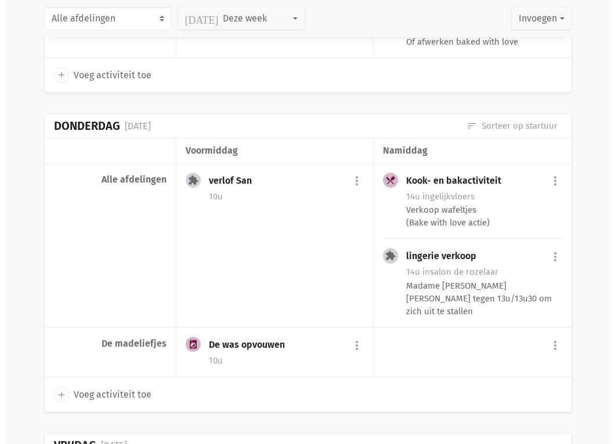
scroll to position [6259, 0]
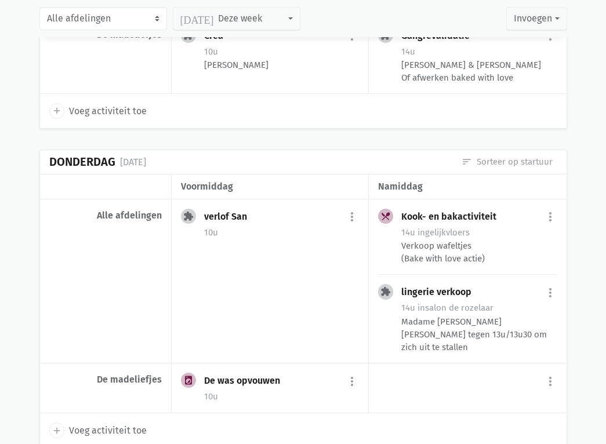
click at [115, 423] on span "Voeg activiteit toe" at bounding box center [108, 430] width 78 height 15
select select "14:00"
select select "15:00"
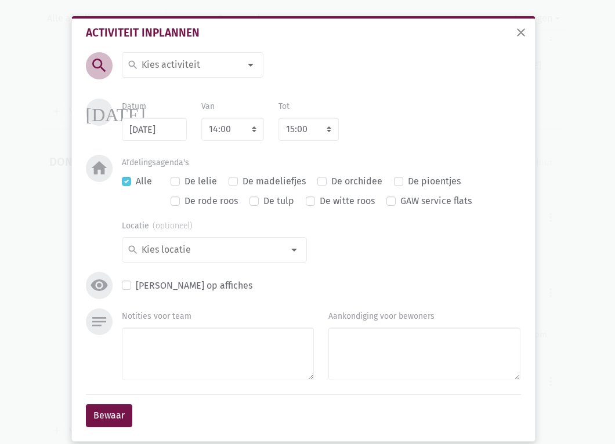
click at [202, 66] on input at bounding box center [190, 64] width 100 height 15
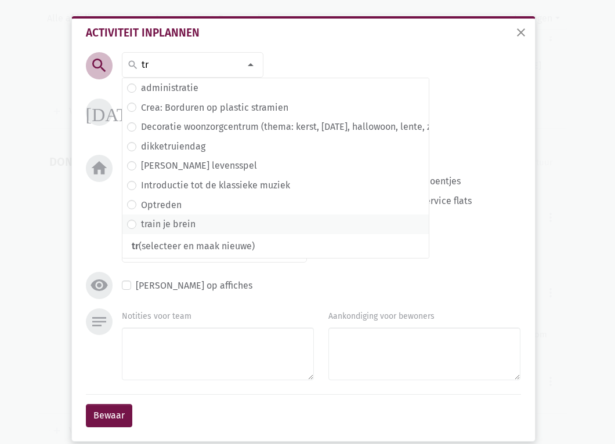
type input "tr"
click at [183, 224] on label "train je brein" at bounding box center [168, 224] width 55 height 15
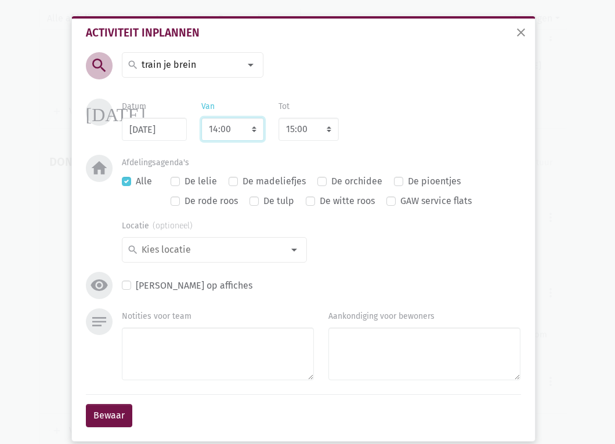
drag, startPoint x: 229, startPoint y: 129, endPoint x: 230, endPoint y: 140, distance: 11.1
click at [229, 129] on select "7:00 7:15 7:30 7:45 8:00 8:15 8:30 8:45 9:00 9:15 9:30 9:45 10:00 10:15 10:30 1…" at bounding box center [232, 129] width 63 height 23
select select "10:30"
click at [201, 118] on select "7:00 7:15 7:30 7:45 8:00 8:15 8:30 8:45 9:00 9:15 9:30 9:45 10:00 10:15 10:30 1…" at bounding box center [232, 129] width 63 height 23
select select "11:30"
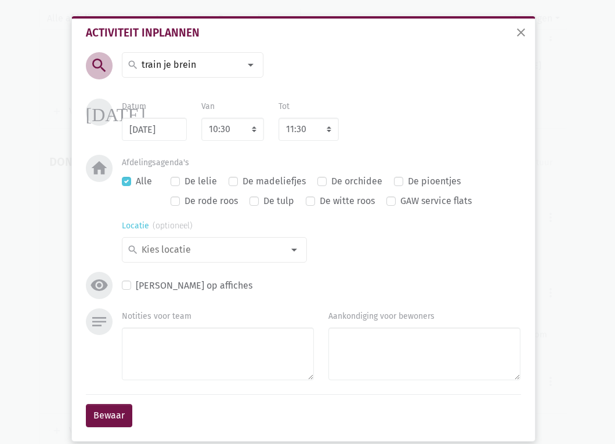
click at [274, 246] on div "search" at bounding box center [214, 250] width 185 height 26
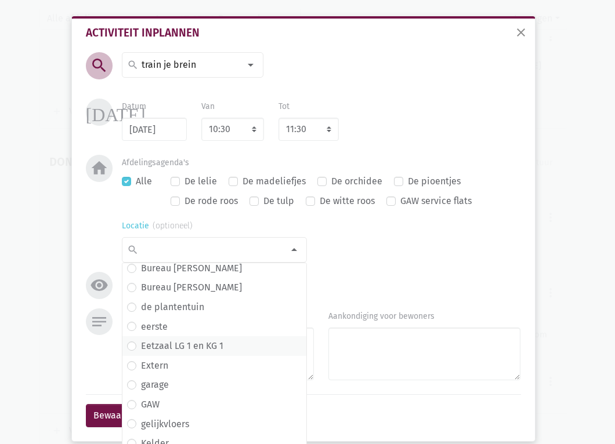
scroll to position [58, 0]
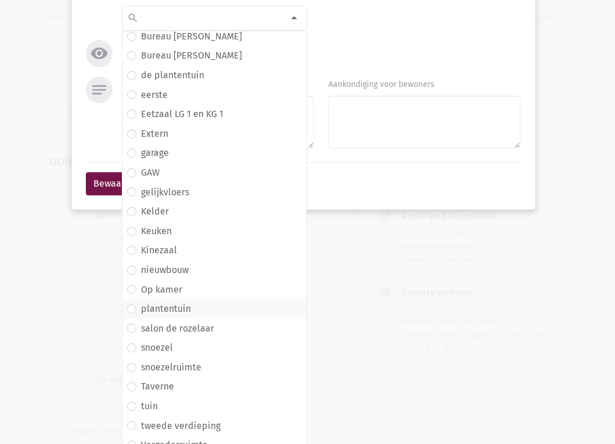
click at [180, 301] on span "plantentuin" at bounding box center [214, 309] width 184 height 20
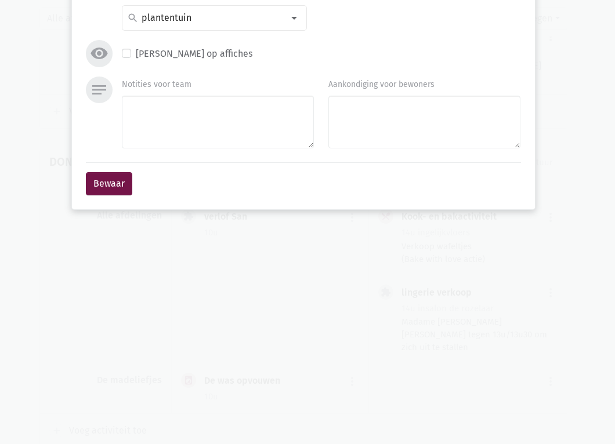
scroll to position [14, 0]
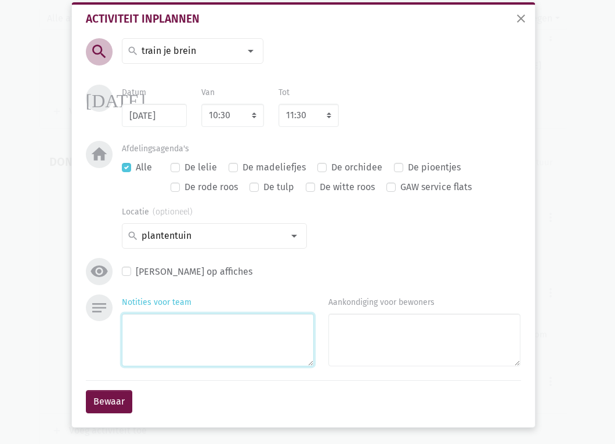
click at [175, 339] on textarea "Notities voor team" at bounding box center [218, 340] width 192 height 53
type textarea "Robbe & [PERSON_NAME]"
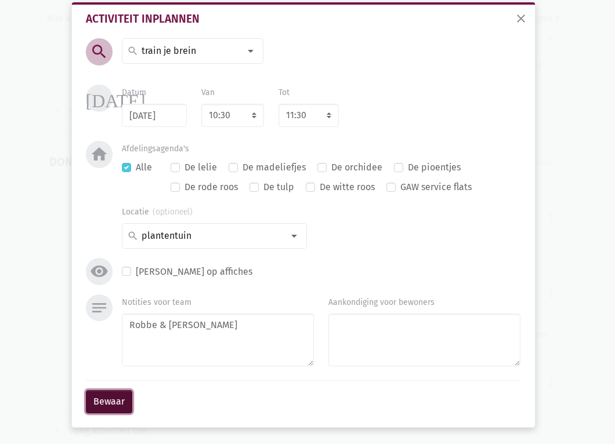
click at [110, 390] on button "Bewaar" at bounding box center [109, 401] width 46 height 23
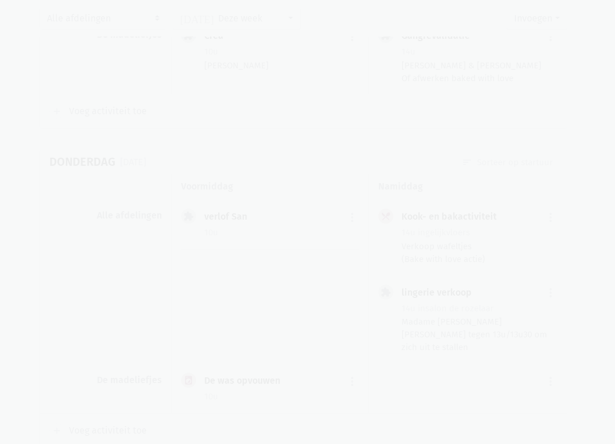
scroll to position [6282, 0]
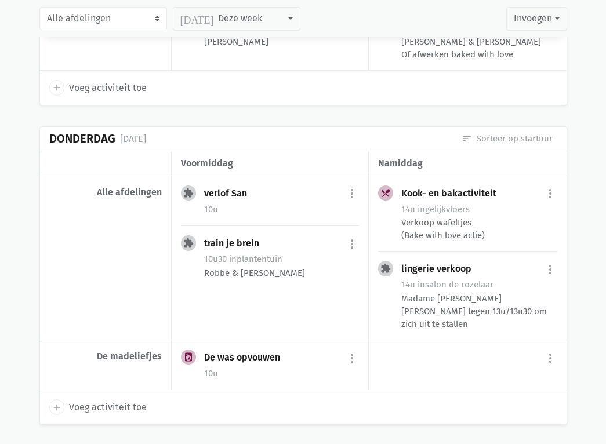
click at [110, 400] on span "Voeg activiteit toe" at bounding box center [108, 407] width 78 height 15
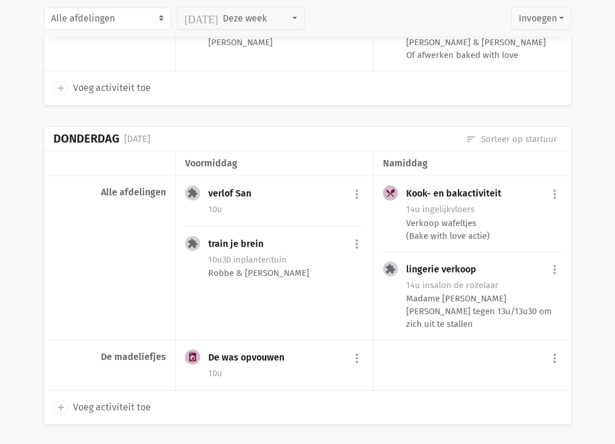
select select "14:00"
select select "15:00"
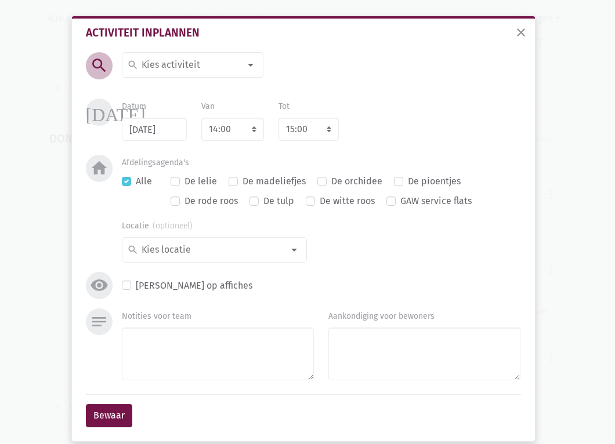
click at [182, 70] on input at bounding box center [190, 64] width 100 height 15
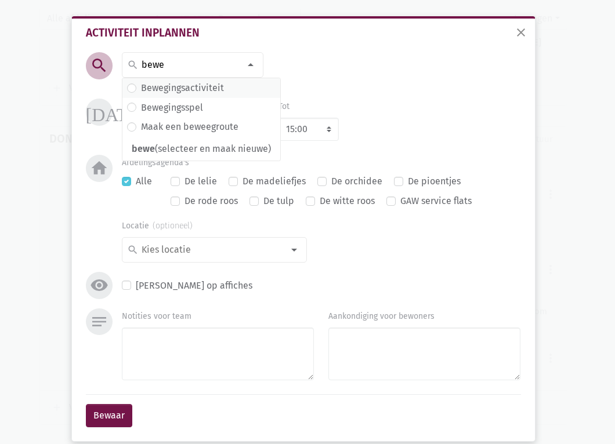
type input "bewe"
click at [188, 88] on label "Bewegingsactiviteit" at bounding box center [182, 88] width 83 height 15
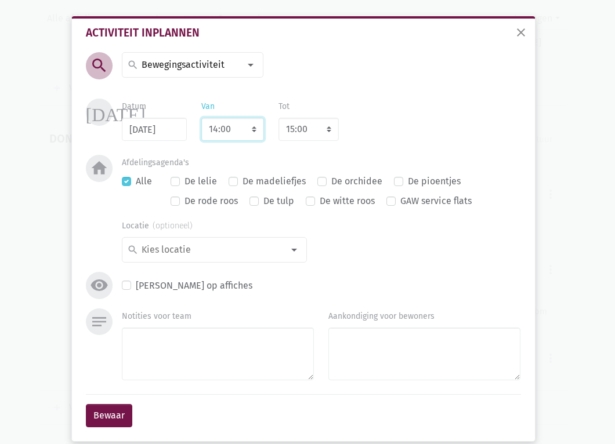
drag, startPoint x: 229, startPoint y: 132, endPoint x: 229, endPoint y: 140, distance: 8.7
click at [229, 132] on select "7:00 7:15 7:30 7:45 8:00 8:15 8:30 8:45 9:00 9:15 9:30 9:45 10:00 10:15 10:30 1…" at bounding box center [232, 129] width 63 height 23
select select "10:30"
click at [201, 118] on select "7:00 7:15 7:30 7:45 8:00 8:15 8:30 8:45 9:00 9:15 9:30 9:45 10:00 10:15 10:30 1…" at bounding box center [232, 129] width 63 height 23
select select "11:30"
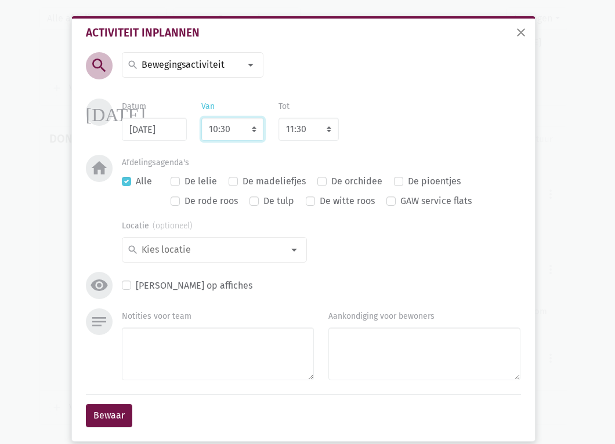
click at [226, 128] on select "7:00 7:15 7:30 7:45 8:00 8:15 8:30 8:45 9:00 9:15 9:30 9:45 10:00 10:15 10:30 1…" at bounding box center [232, 129] width 63 height 23
select select "10:00"
click at [201, 118] on select "7:00 7:15 7:30 7:45 8:00 8:15 8:30 8:45 9:00 9:15 9:30 9:45 10:00 10:15 10:30 1…" at bounding box center [232, 129] width 63 height 23
select select "11:00"
click at [298, 253] on div at bounding box center [293, 249] width 23 height 23
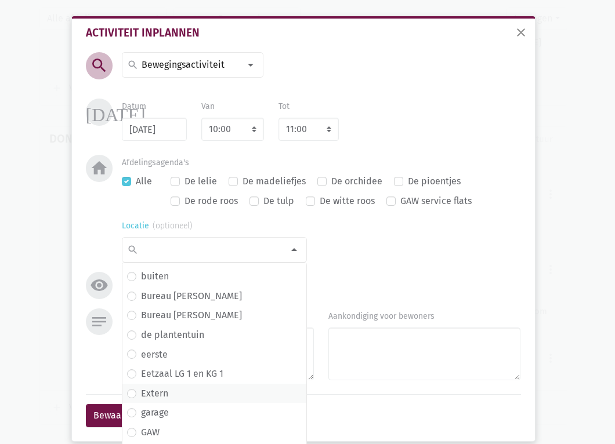
scroll to position [63, 0]
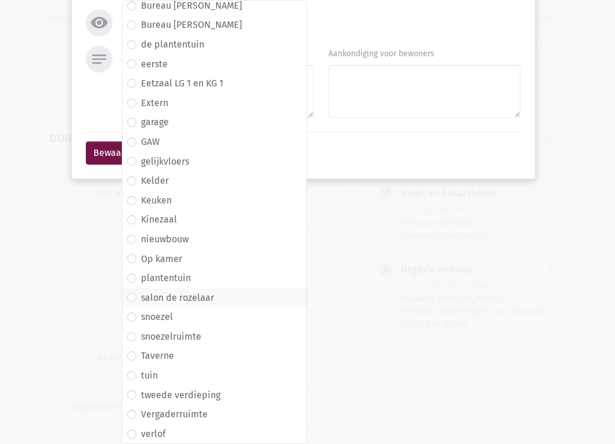
click at [183, 306] on span "salon de rozelaar" at bounding box center [214, 298] width 184 height 20
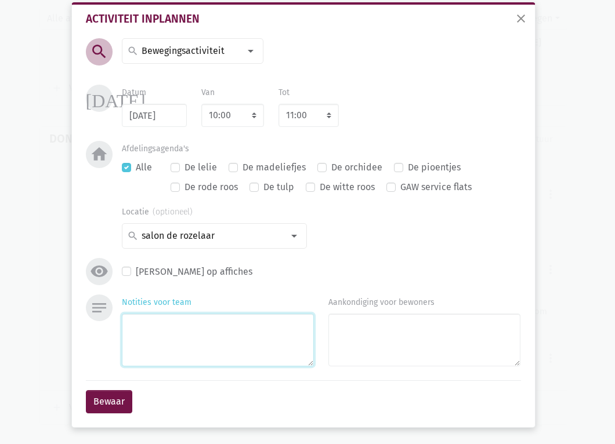
click at [175, 339] on textarea "Notities voor team" at bounding box center [218, 340] width 192 height 53
type textarea "Jolien"
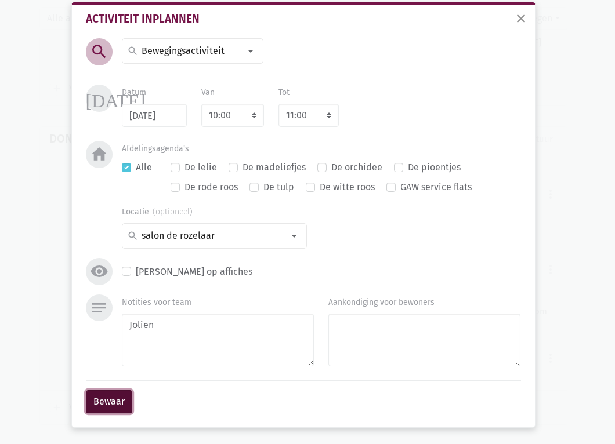
click at [90, 400] on button "Bewaar" at bounding box center [109, 401] width 46 height 23
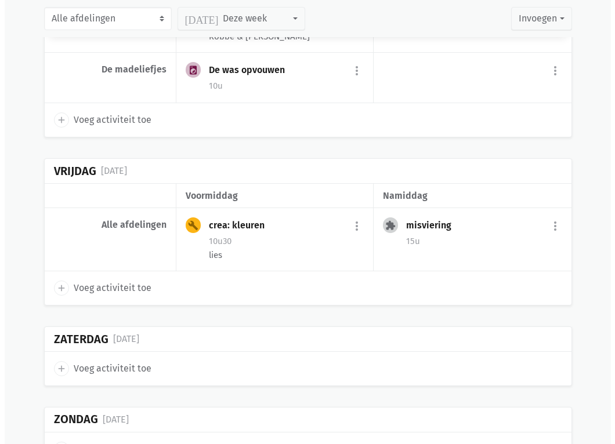
scroll to position [6578, 0]
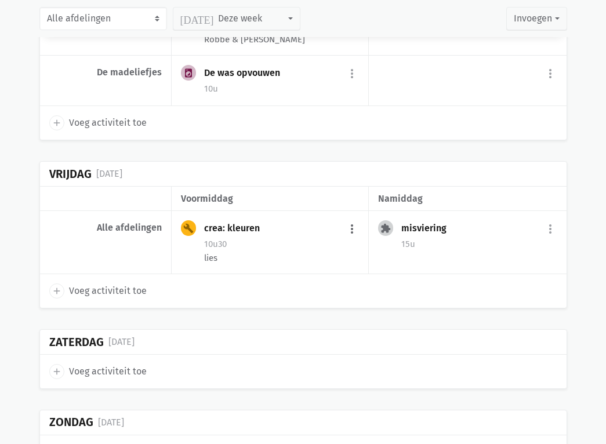
click at [346, 218] on button "more_vert" at bounding box center [352, 229] width 14 height 22
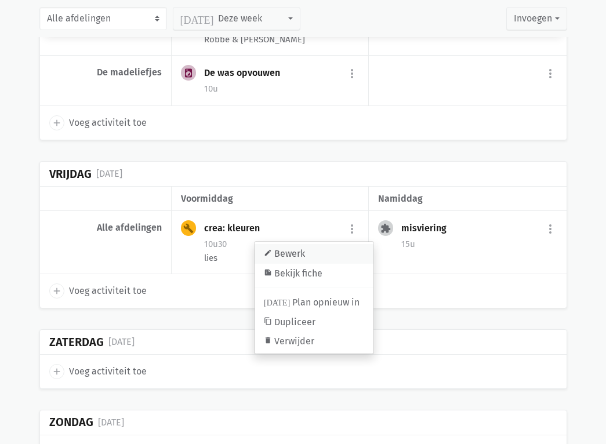
click at [317, 244] on link "edit Bewerk" at bounding box center [314, 254] width 119 height 20
select select "10:30"
select select "11:30"
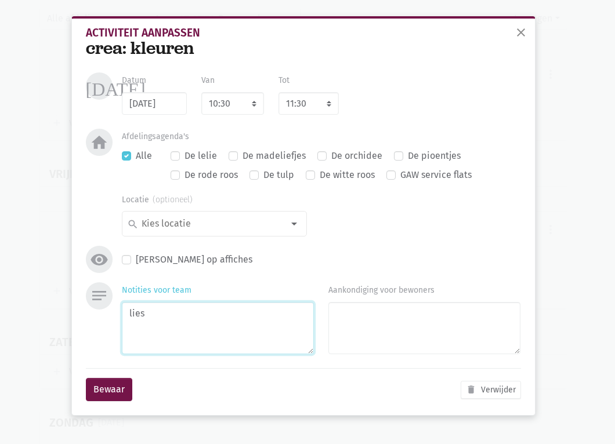
click at [171, 315] on textarea "lies" at bounding box center [218, 328] width 192 height 53
type textarea "Jolien 0 lies 1 Julie 2"
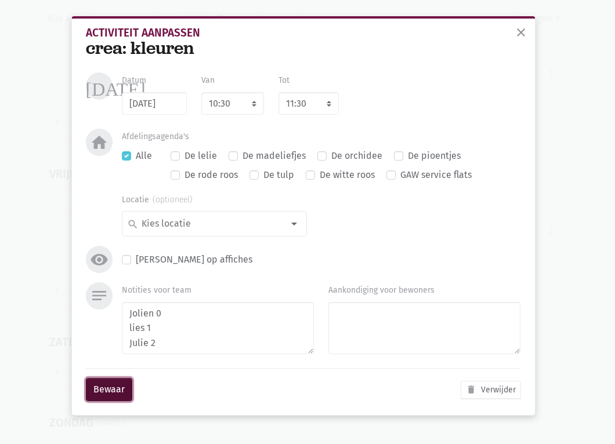
click at [108, 387] on button "Bewaar" at bounding box center [109, 389] width 46 height 23
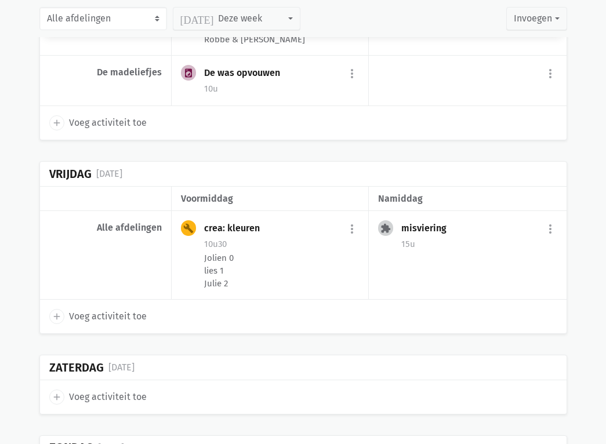
click at [114, 309] on span "Voeg activiteit toe" at bounding box center [108, 316] width 78 height 15
select select "14:00"
select select "15:00"
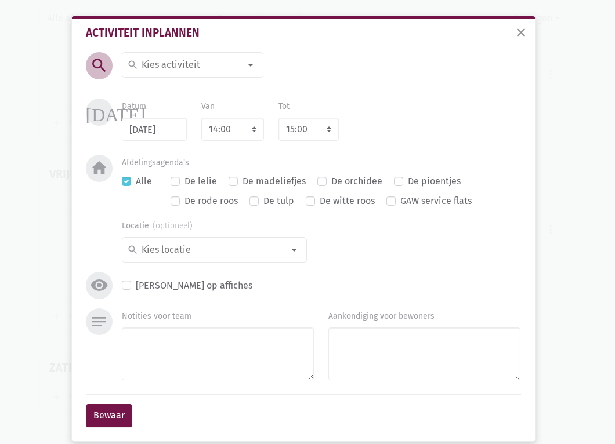
click at [184, 70] on input at bounding box center [190, 64] width 100 height 15
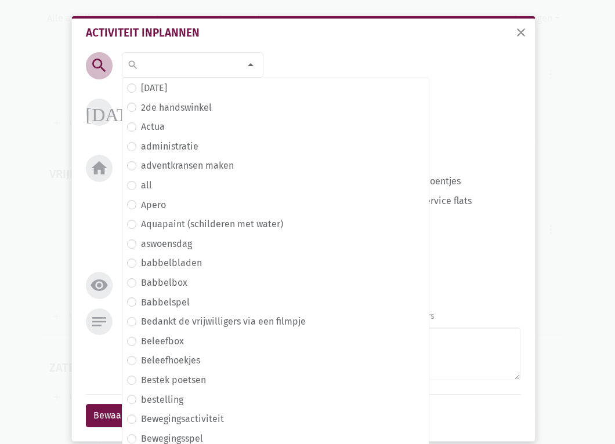
click at [274, 62] on div "search search [DATE] 2de handswinkel [GEOGRAPHIC_DATA] administratie adventkran…" at bounding box center [303, 180] width 441 height 256
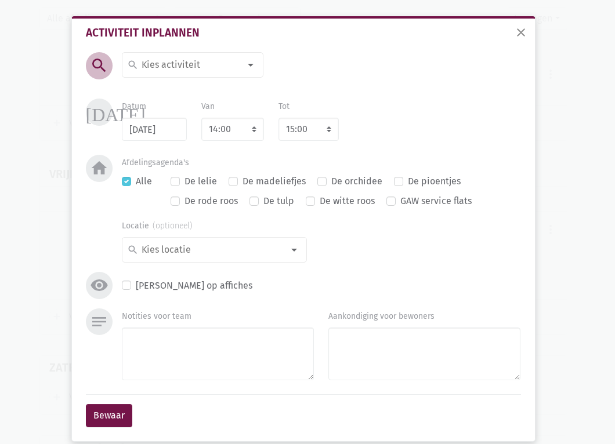
click at [163, 71] on input at bounding box center [190, 64] width 100 height 15
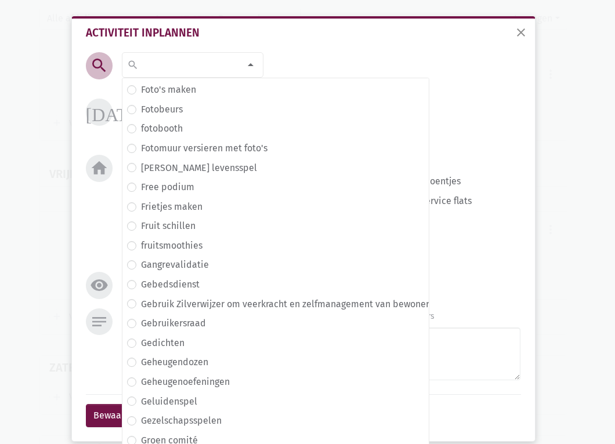
scroll to position [0, 0]
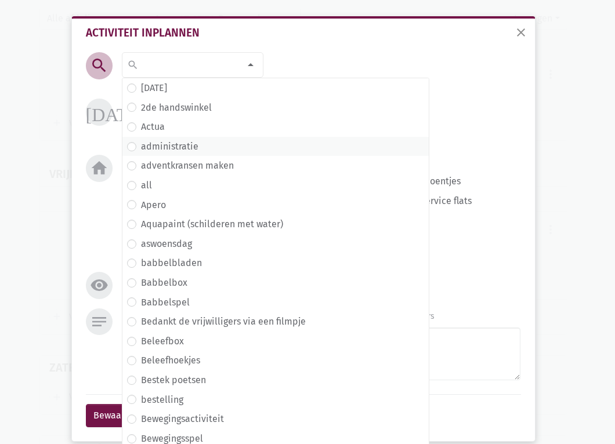
click at [172, 143] on label "administratie" at bounding box center [169, 146] width 57 height 15
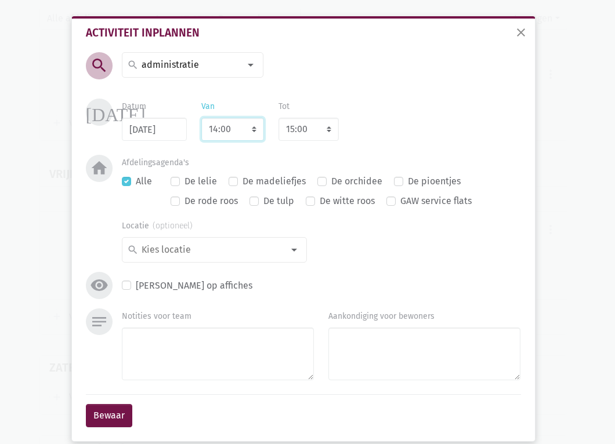
click at [222, 132] on select "7:00 7:15 7:30 7:45 8:00 8:15 8:30 8:45 9:00 9:15 9:30 9:45 10:00 10:15 10:30 1…" at bounding box center [232, 129] width 63 height 23
click at [310, 154] on div "[DATE] Datum [DATE] Van 7:00 7:15 7:30 7:45 8:00 8:15 8:30 8:45 9:00 9:15 9:30 …" at bounding box center [303, 127] width 441 height 56
click at [284, 251] on div at bounding box center [293, 249] width 23 height 23
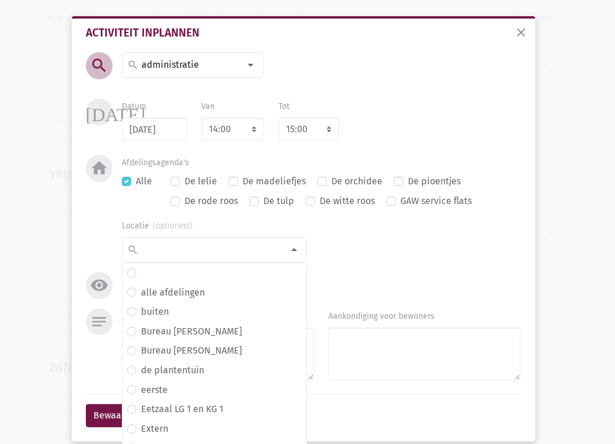
click at [245, 177] on label "De madeliefjes" at bounding box center [273, 181] width 63 height 15
click at [238, 177] on input "De madeliefjes" at bounding box center [233, 180] width 9 height 12
checkbox input "true"
checkbox input "false"
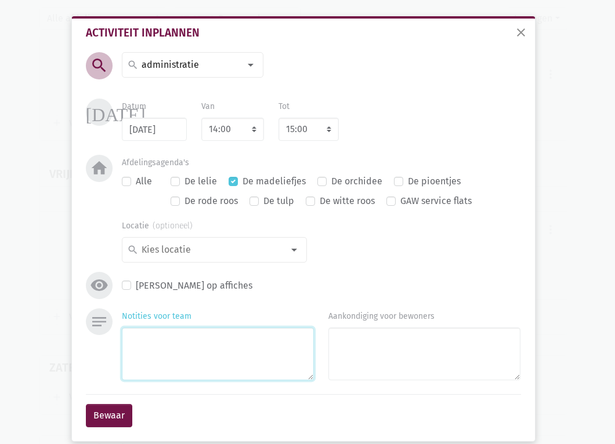
click at [172, 353] on textarea "Notities voor team" at bounding box center [218, 354] width 192 height 53
type textarea "Jolien nog in te vullen voor op 2e"
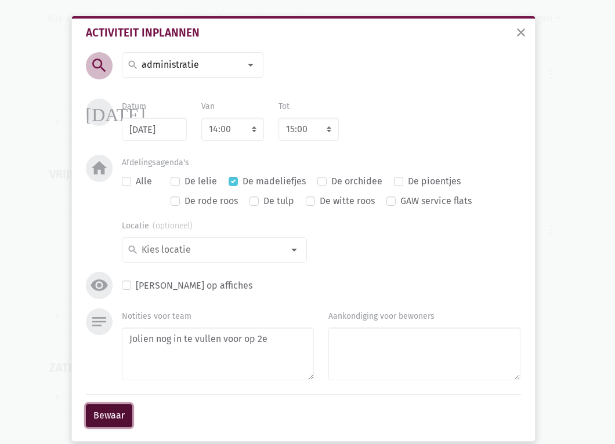
click at [125, 405] on button "Bewaar" at bounding box center [109, 415] width 46 height 23
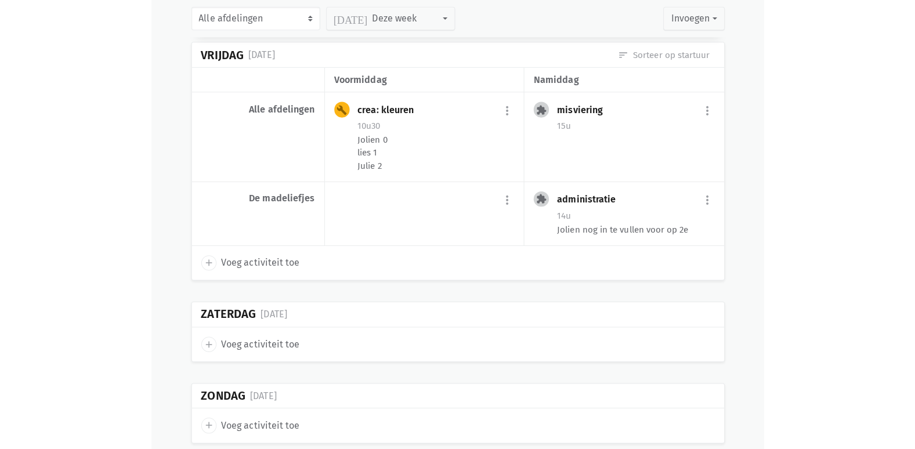
scroll to position [6698, 0]
